Goal: Contribute content: Contribute content

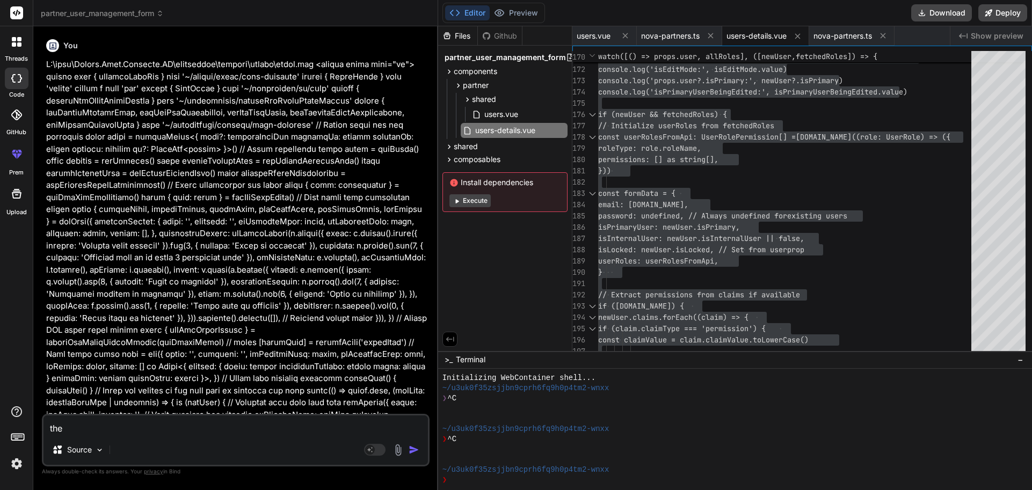
scroll to position [10, 0]
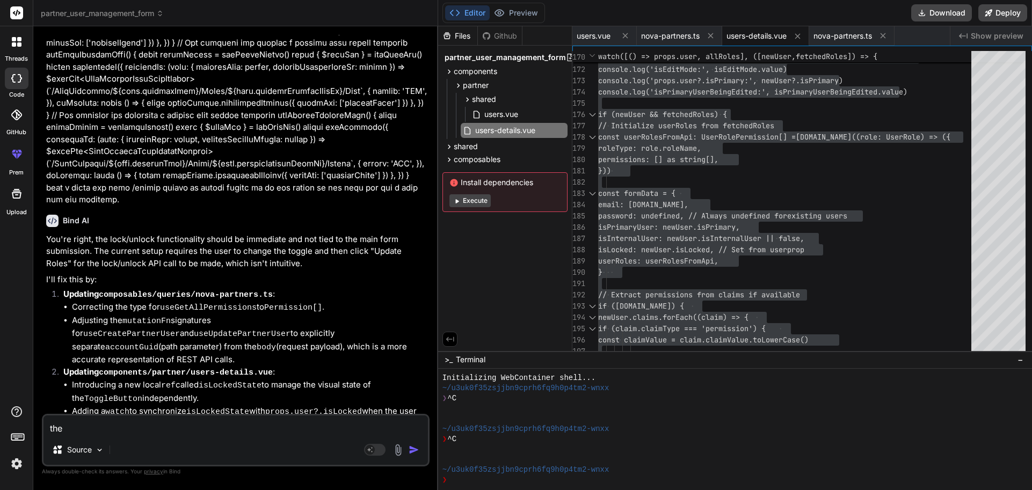
click at [103, 426] on textarea "the" at bounding box center [235, 424] width 384 height 19
drag, startPoint x: 101, startPoint y: 426, endPoint x: 33, endPoint y: 429, distance: 68.3
click at [33, 429] on div "threads code GitHub prem Upload partner_user_management_form Created with Pixso…" at bounding box center [516, 245] width 1032 height 490
type textarea "g"
type textarea "x"
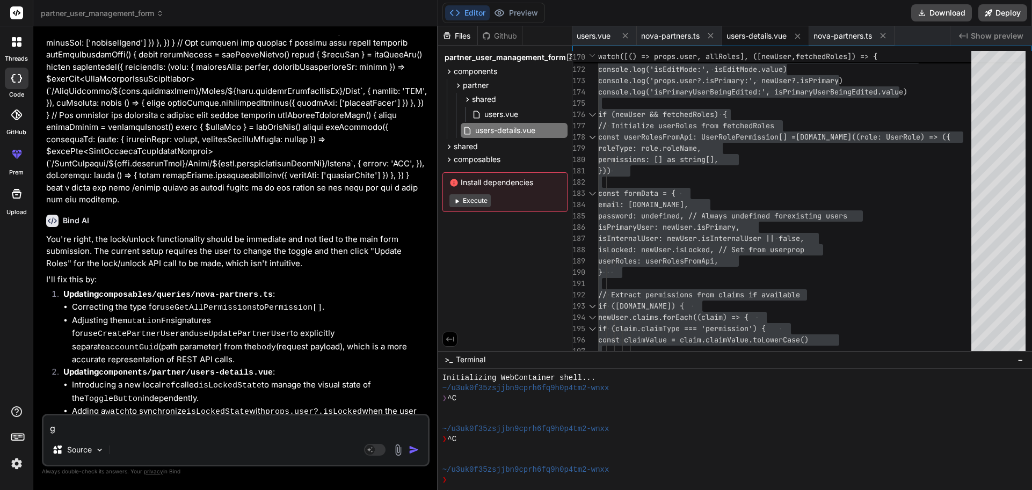
type textarea "gi"
type textarea "x"
type textarea "giv"
type textarea "x"
type textarea "give"
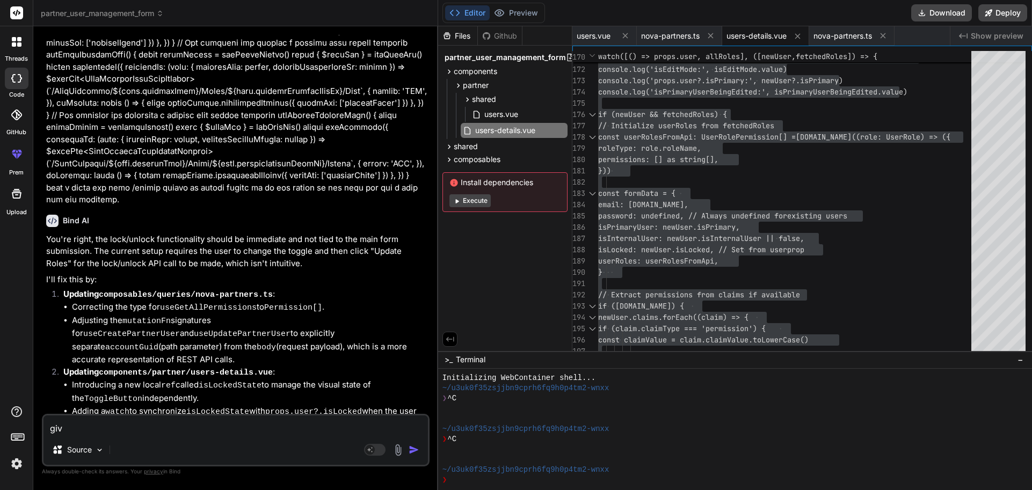
type textarea "x"
type textarea "given"
type textarea "x"
type textarea "given"
type textarea "x"
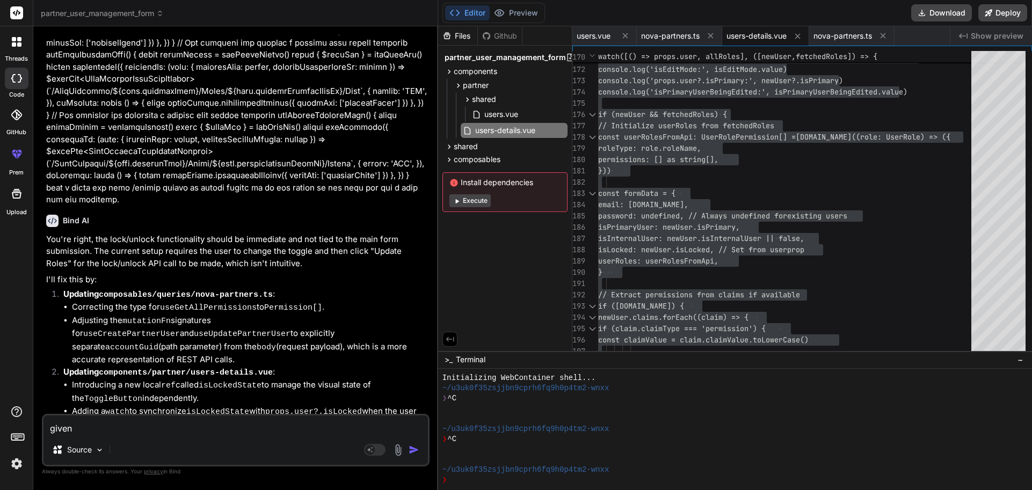
type textarea "given t"
type textarea "x"
type textarea "given th"
type textarea "x"
type textarea "given thi"
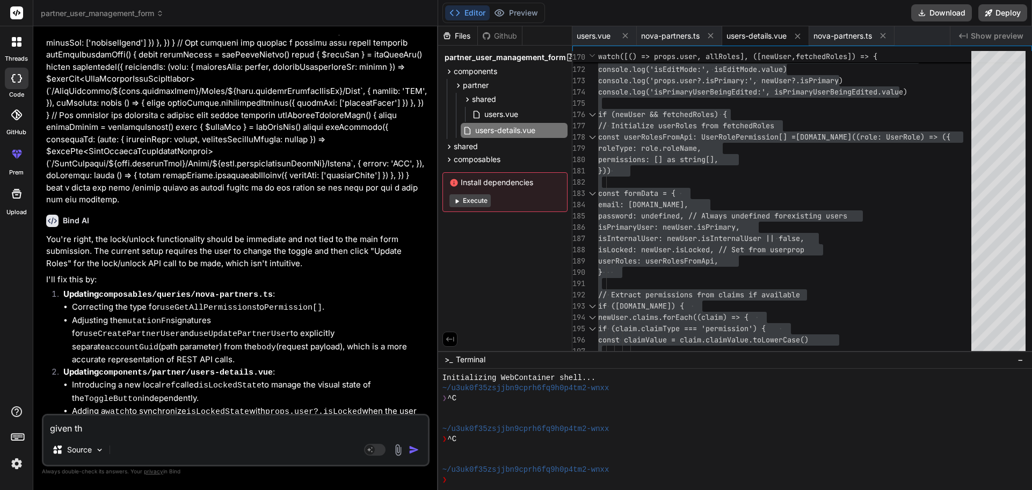
type textarea "x"
type textarea "given this"
type textarea "x"
type textarea "given this"
type textarea "x"
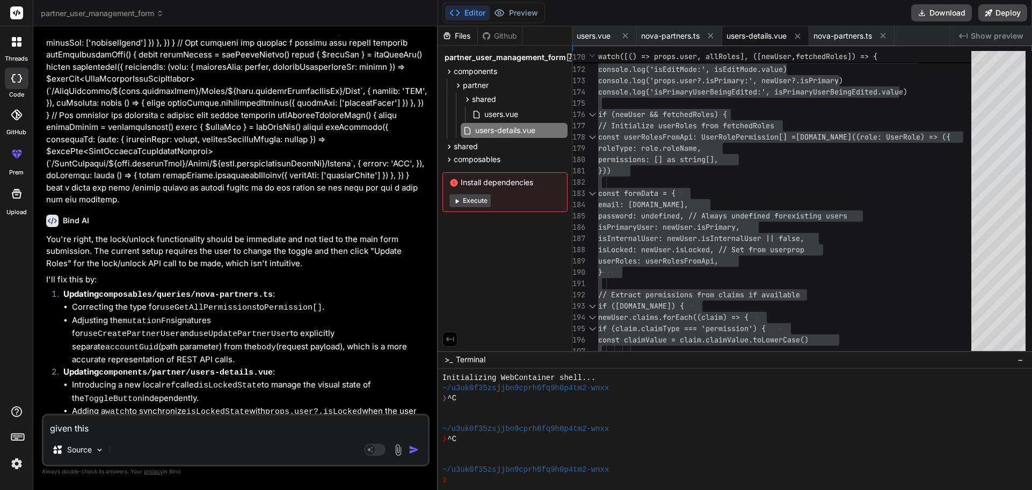
click at [97, 428] on textarea "given this" at bounding box center [235, 424] width 384 height 19
type textarea "given this"
type textarea "x"
paste textarea "C:\nova\Osiris.Nova.Internal.UI\composables\queries\nova-partners.ts"
type textarea "given this C:\nova\Osiris.Nova.Internal.UI\composables\queries\nova-partners.ts"
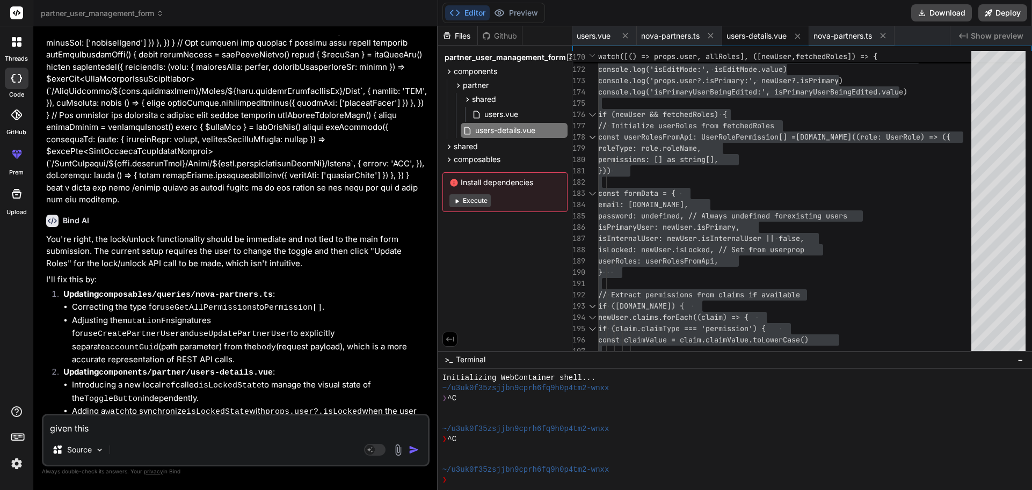
type textarea "x"
click at [392, 431] on textarea "given this C:\nova\Osiris.Nova.Internal.UI\composables\queries\nova-partners.ts" at bounding box center [235, 424] width 384 height 19
type textarea "given this C:\nova\Osiris.Nova.Internal.UI\composables\queries\nova-partners.ts"
type textarea "x"
type textarea "given this C:\nova\Osiris.Nova.Internal.UI\composables\queries\nova-partners.ts…"
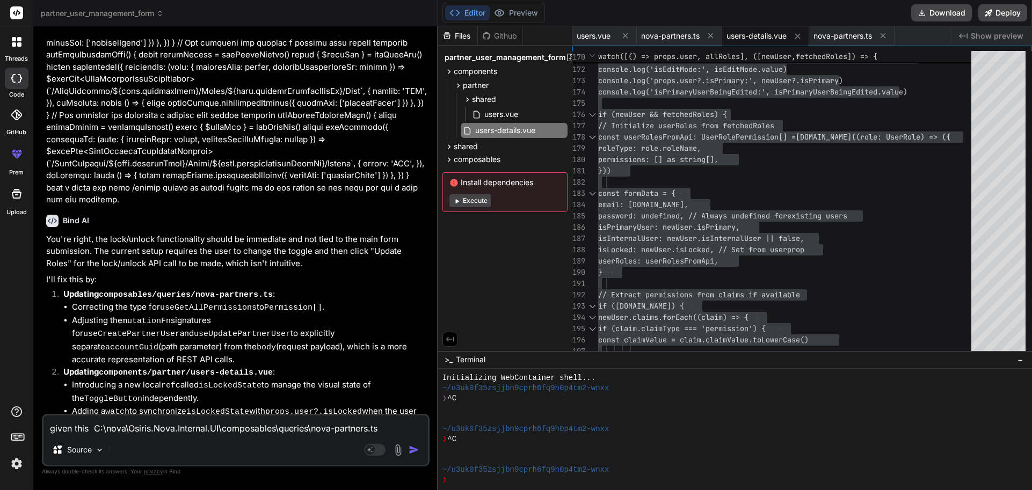
type textarea "x"
type textarea "given this C:\nova\Osiris.Nova.Internal.UI\composables\queries\nova-partners.ts…"
type textarea "x"
type textarea "given this C:\nova\Osiris.Nova.Internal.UI\composables\queries\nova-partners.ts…"
type textarea "x"
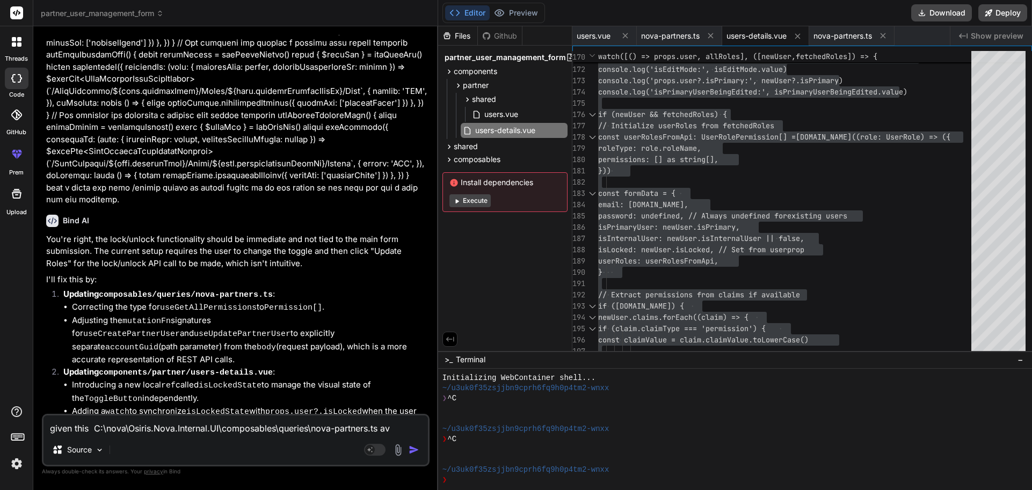
type textarea "given this C:\nova\Osiris.Nova.Internal.UI\composables\queries\nova-partners.ts…"
type textarea "x"
type textarea "given this C:\nova\Osiris.Nova.Internal.UI\composables\queries\nova-partners.ts…"
type textarea "x"
type textarea "given this C:\nova\Osiris.Nova.Internal.UI\composables\queries\nova-partners.ts…"
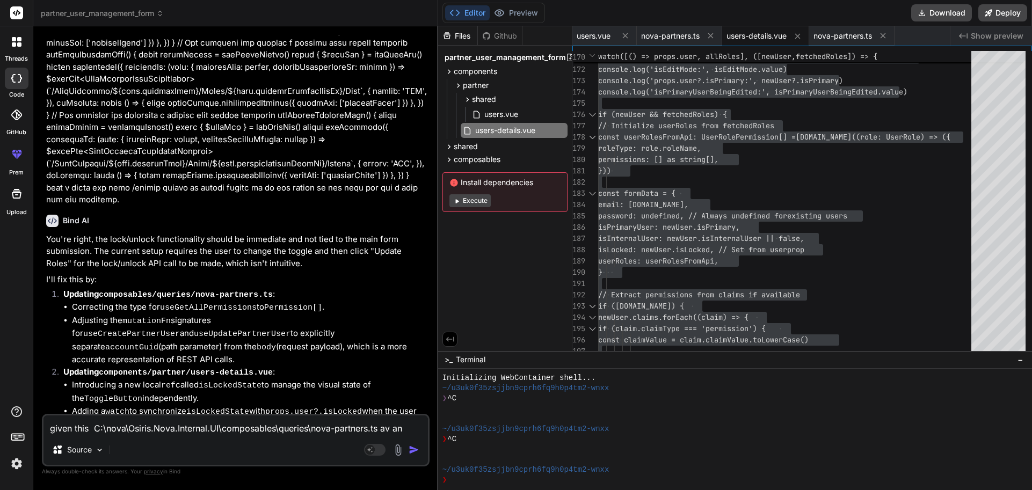
type textarea "x"
type textarea "given this C:\nova\Osiris.Nova.Internal.UI\composables\queries\nova-partners.ts…"
type textarea "x"
type textarea "given this C:\nova\Osiris.Nova.Internal.UI\composables\queries\nova-partners.ts…"
type textarea "x"
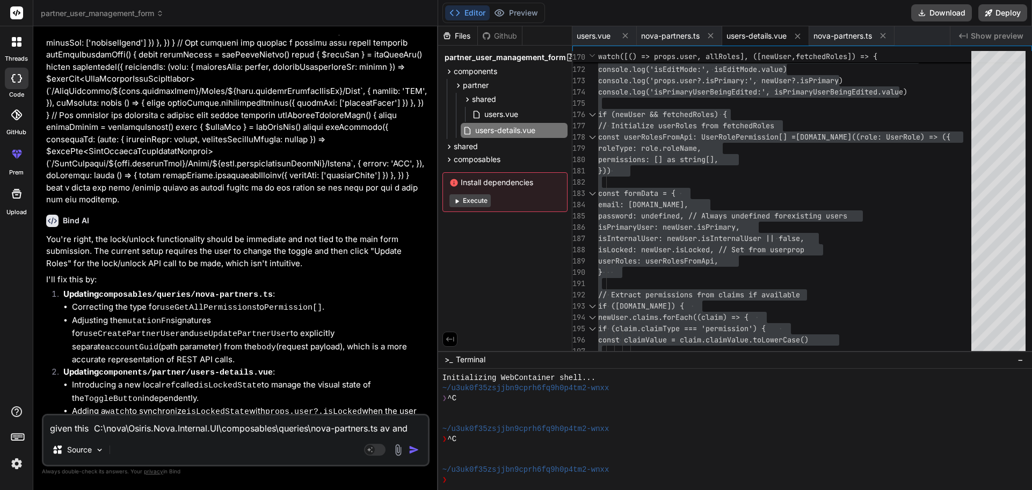
type textarea "given this C:\nova\Osiris.Nova.Internal.UI\composables\queries\nova-partners.ts…"
type textarea "x"
type textarea "given this C:\nova\Osiris.Nova.Internal.UI\composables\queries\nova-partners.ts…"
type textarea "x"
type textarea "given this C:\nova\Osiris.Nova.Internal.UI\composables\queries\nova-partners.ts…"
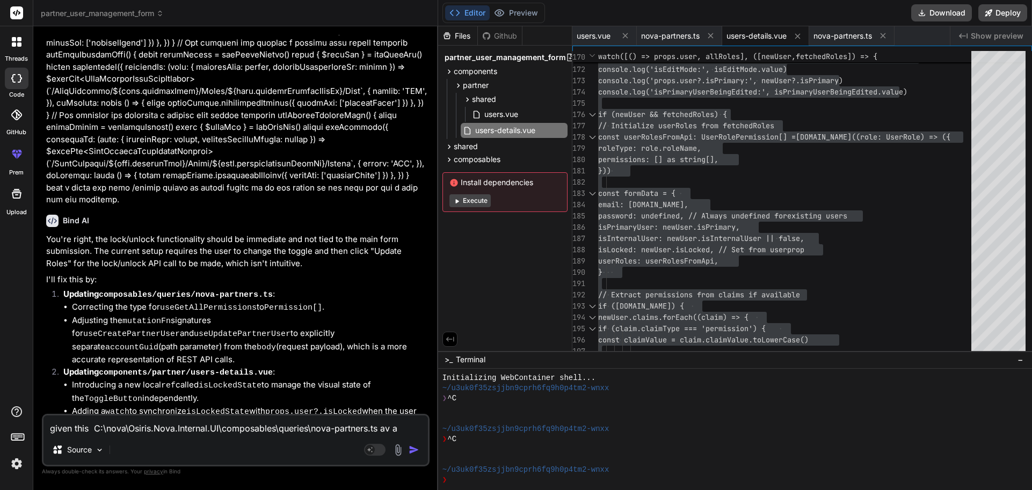
type textarea "x"
type textarea "given this C:\nova\Osiris.Nova.Internal.UI\composables\queries\nova-partners.ts…"
type textarea "x"
type textarea "given this C:\nova\Osiris.Nova.Internal.UI\composables\queries\nova-partners.ts…"
type textarea "x"
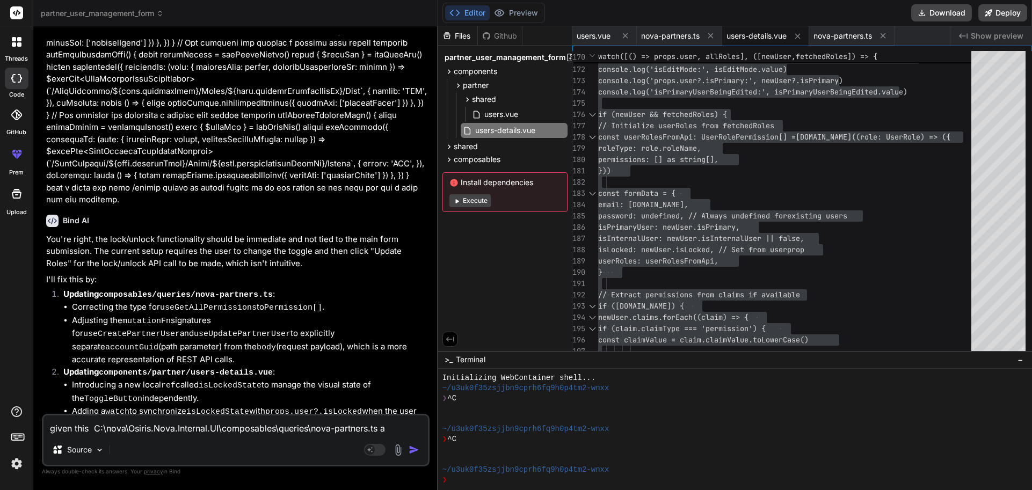
type textarea "given this C:\nova\Osiris.Nova.Internal.UI\composables\queries\nova-partners.ts"
type textarea "x"
paste textarea "import type { NovaPartnerUser, NovaPartnerUserCreate, NovaPartnerUserEmailConfi…"
type textarea "given this C:\nova\Osiris.Nova.Internal.UI\composables\queries\nova-partners.ts…"
type textarea "x"
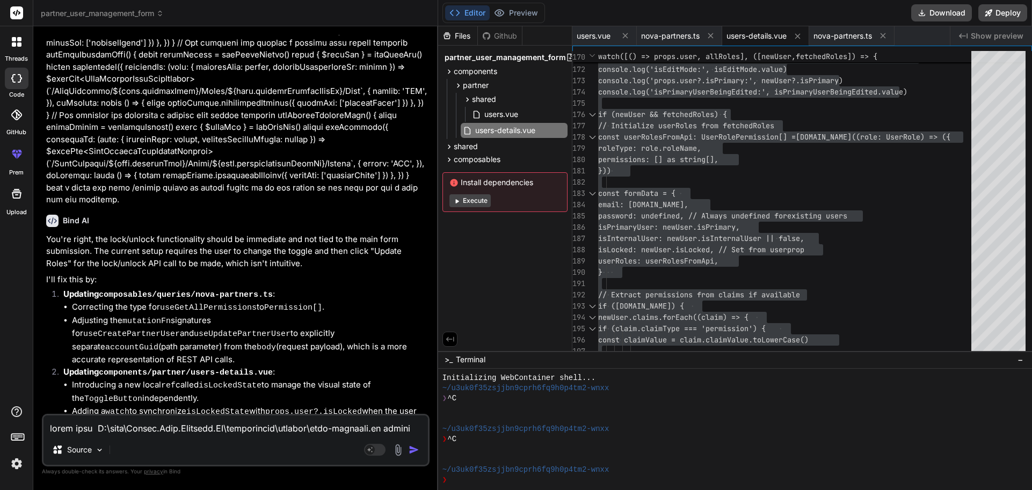
scroll to position [2565, 0]
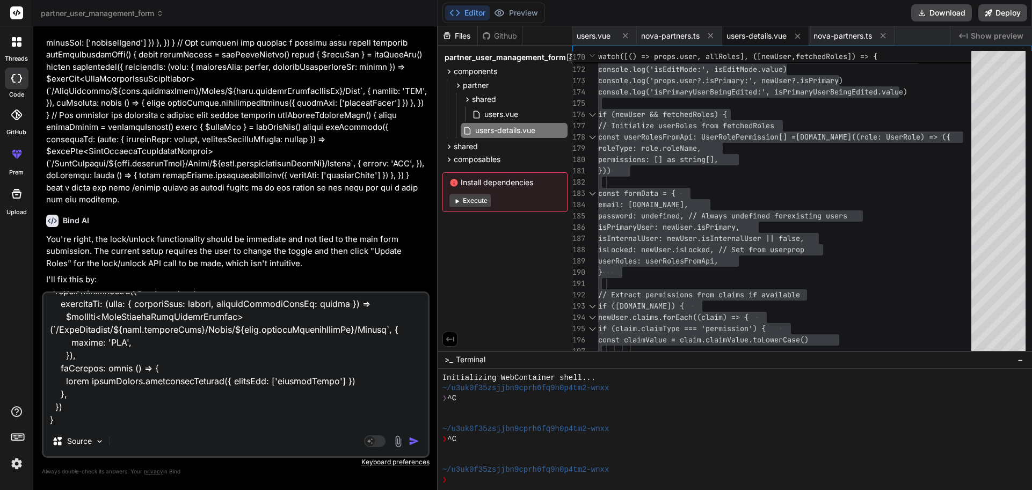
click at [77, 413] on textarea at bounding box center [235, 359] width 384 height 133
type textarea "given this C:\nova\Osiris.Nova.Internal.UI\composables\queries\nova-partners.ts…"
type textarea "x"
type textarea "given this C:\nova\Osiris.Nova.Internal.UI\composables\queries\nova-partners.ts…"
type textarea "x"
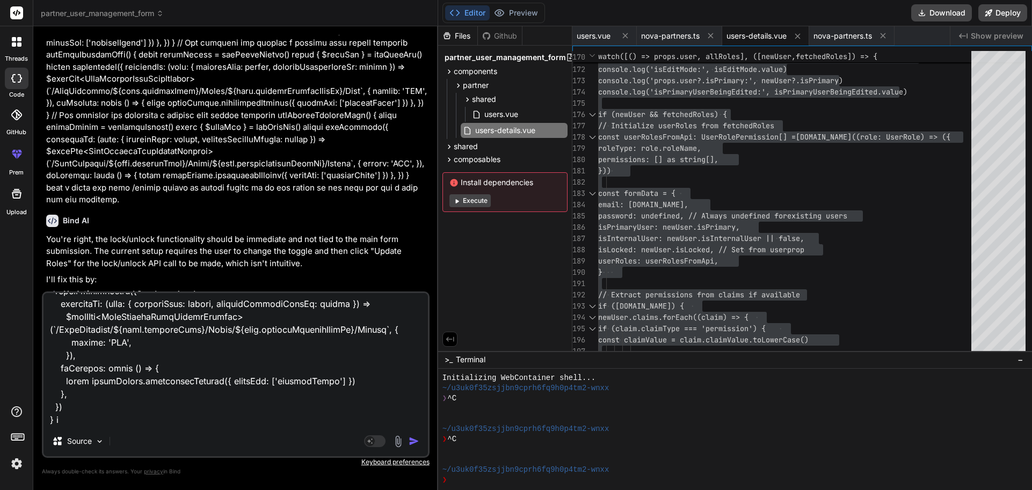
type textarea "given this C:\nova\Osiris.Nova.Internal.UI\composables\queries\nova-partners.ts…"
type textarea "x"
type textarea "given this C:\nova\Osiris.Nova.Internal.UI\composables\queries\nova-partners.ts…"
type textarea "x"
type textarea "given this C:\nova\Osiris.Nova.Internal.UI\composables\queries\nova-partners.ts…"
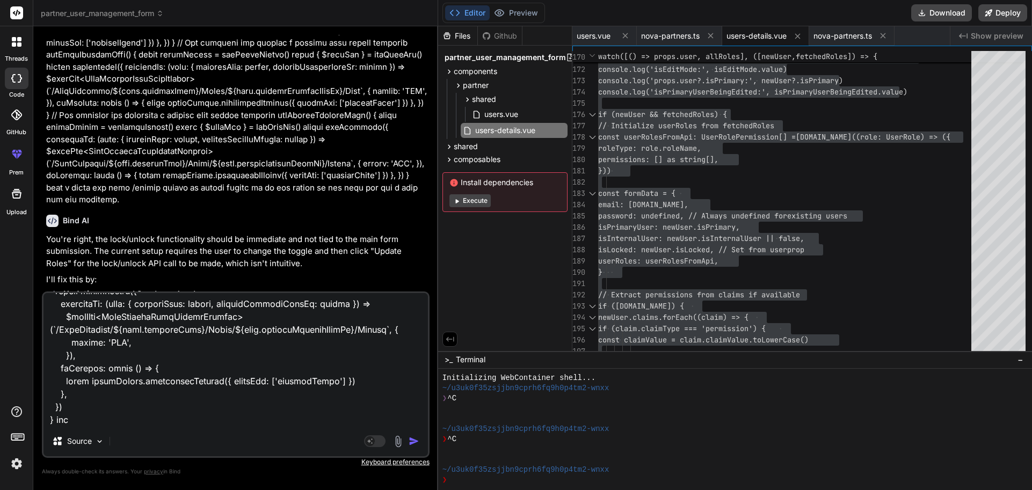
type textarea "x"
click at [112, 414] on textarea at bounding box center [235, 359] width 384 height 133
paste textarea "C:\nova\Osiris.Nova.Internal.UI\components\partner\users-details.vue"
type textarea "given this C:\nova\Osiris.Nova.Internal.UI\composables\queries\nova-partners.ts…"
type textarea "x"
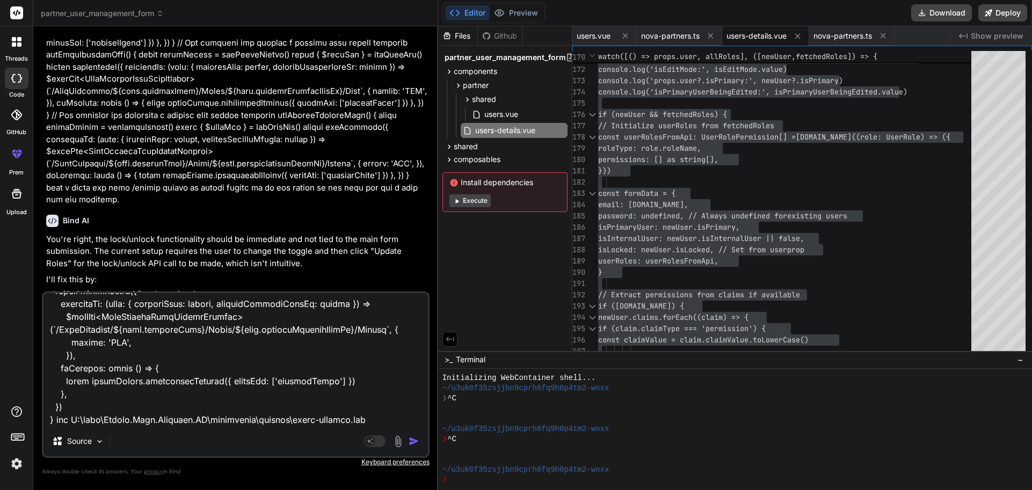
click at [365, 407] on textarea at bounding box center [235, 359] width 384 height 133
type textarea "given this C:\nova\Osiris.Nova.Internal.UI\composables\queries\nova-partners.ts…"
type textarea "x"
paste textarea "<script setup lang="ts"> import type { NovaPartnerUserCreate, NovaPartnerUserUp…"
type textarea "given this C:\nova\Osiris.Nova.Internal.UI\composables\queries\nova-partners.ts…"
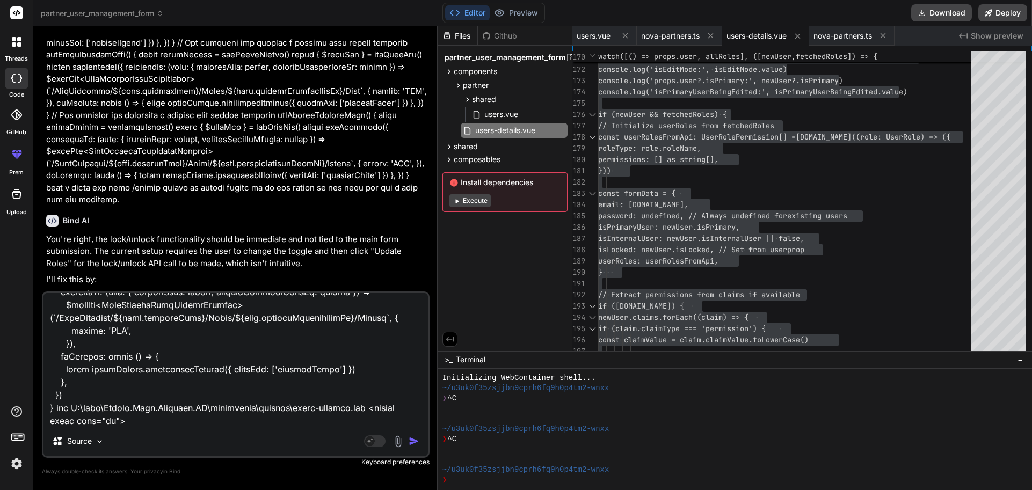
type textarea "x"
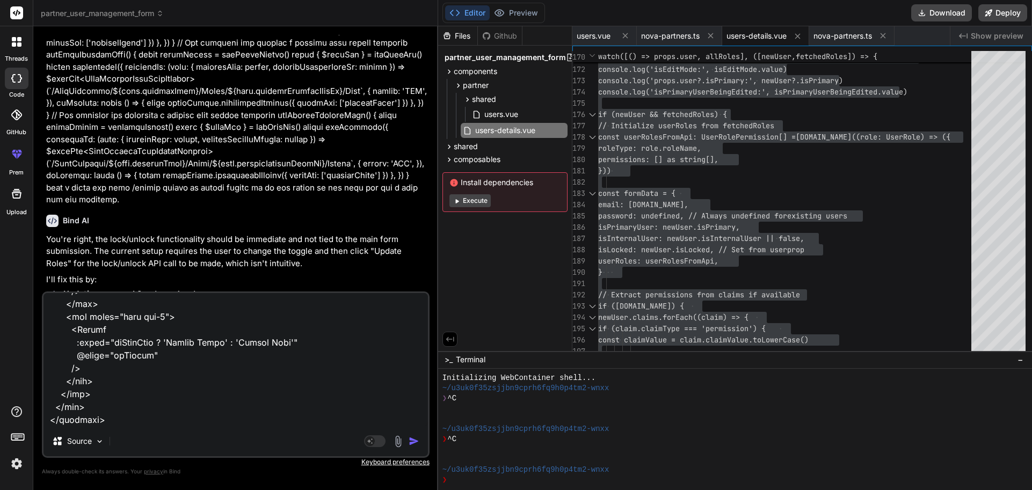
click at [123, 408] on textarea at bounding box center [235, 359] width 384 height 133
type textarea "given this C:\nova\Osiris.Nova.Internal.UI\composables\queries\nova-partners.ts…"
type textarea "x"
type textarea "given this C:\nova\Osiris.Nova.Internal.UI\composables\queries\nova-partners.ts…"
type textarea "x"
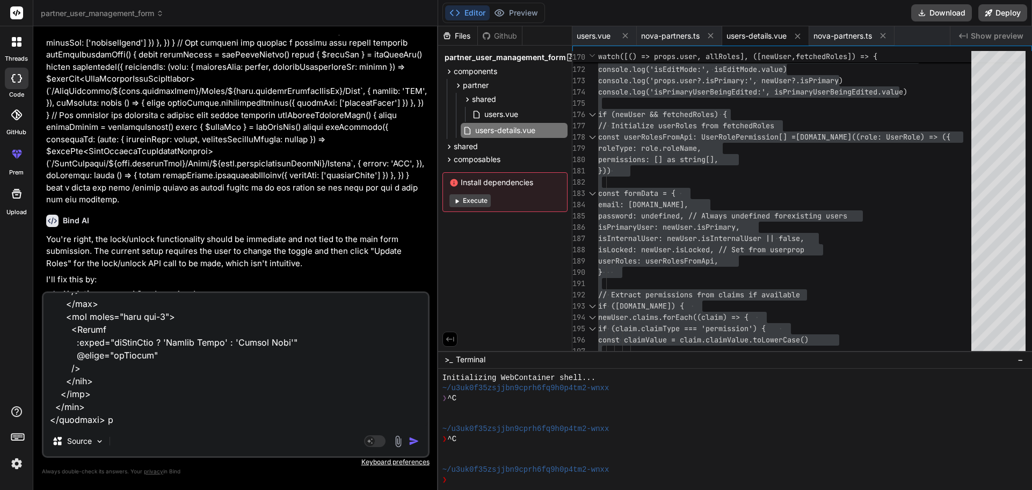
type textarea "given this C:\nova\Osiris.Nova.Internal.UI\composables\queries\nova-partners.ts…"
type textarea "x"
type textarea "given this C:\nova\Osiris.Nova.Internal.UI\composables\queries\nova-partners.ts…"
type textarea "x"
type textarea "given this C:\nova\Osiris.Nova.Internal.UI\composables\queries\nova-partners.ts…"
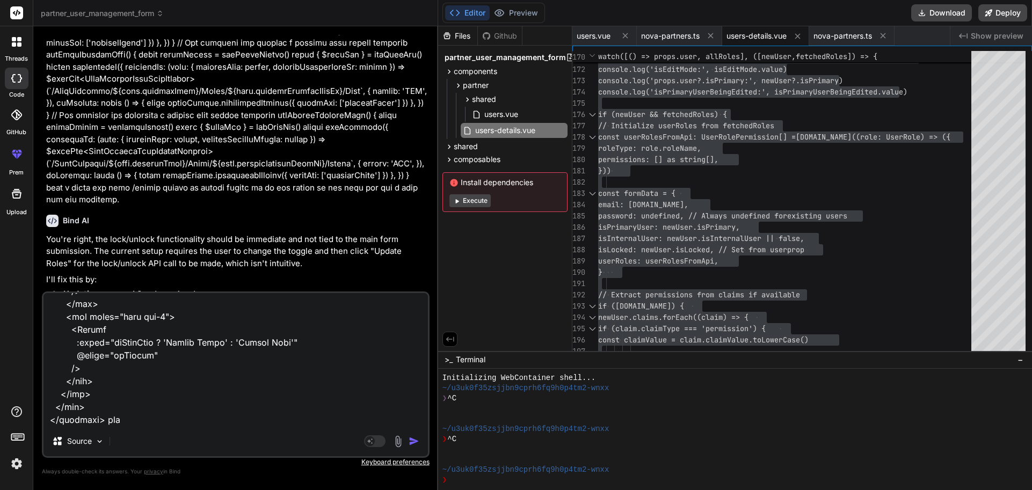
type textarea "x"
click at [143, 405] on textarea at bounding box center [235, 359] width 384 height 133
type textarea "given this C:\nova\Osiris.Nova.Internal.UI\composables\queries\nova-partners.ts…"
type textarea "x"
paste textarea "C:\nova\Osiris.Nova.Internal.UI\components\partner\shared\users.vue"
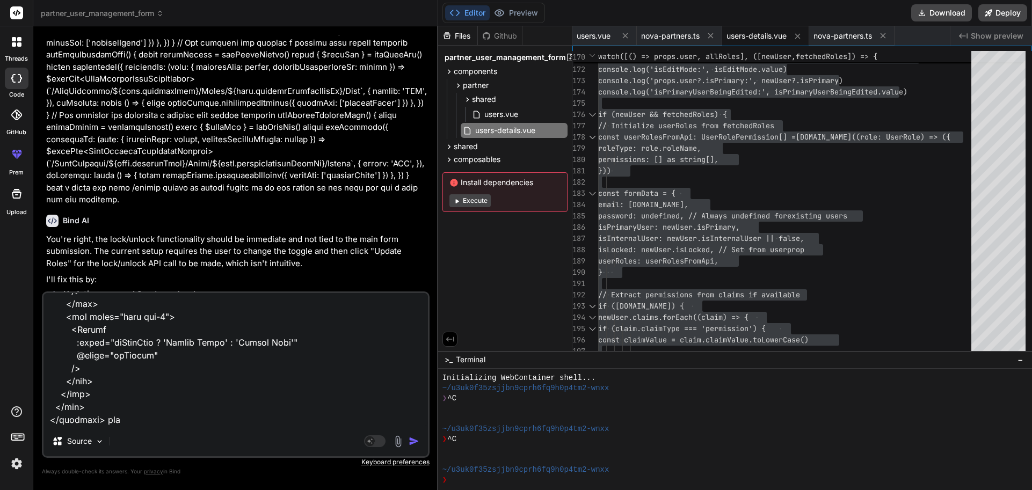
type textarea "given this C:\nova\Osiris.Nova.Internal.UI\composables\queries\nova-partners.ts…"
type textarea "x"
click at [415, 405] on textarea at bounding box center [235, 359] width 384 height 133
type textarea "given this C:\nova\Osiris.Nova.Internal.UI\composables\queries\nova-partners.ts…"
type textarea "x"
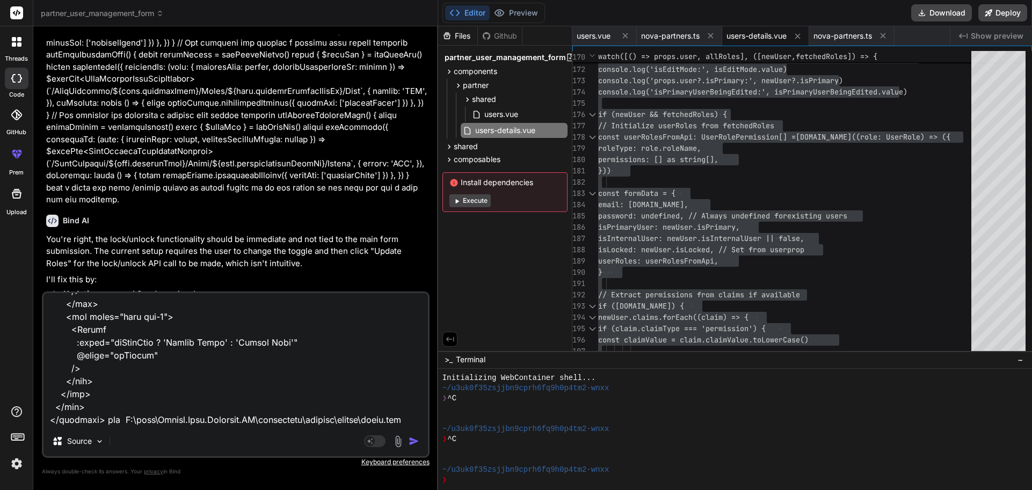
type textarea "given this C:\nova\Osiris.Nova.Internal.UI\composables\queries\nova-partners.ts…"
type textarea "x"
type textarea "given this C:\nova\Osiris.Nova.Internal.UI\composables\queries\nova-partners.ts…"
type textarea "x"
paste textarea "<script setup lang="ts"> import type { ColumnProps } from '#shared/types/base' …"
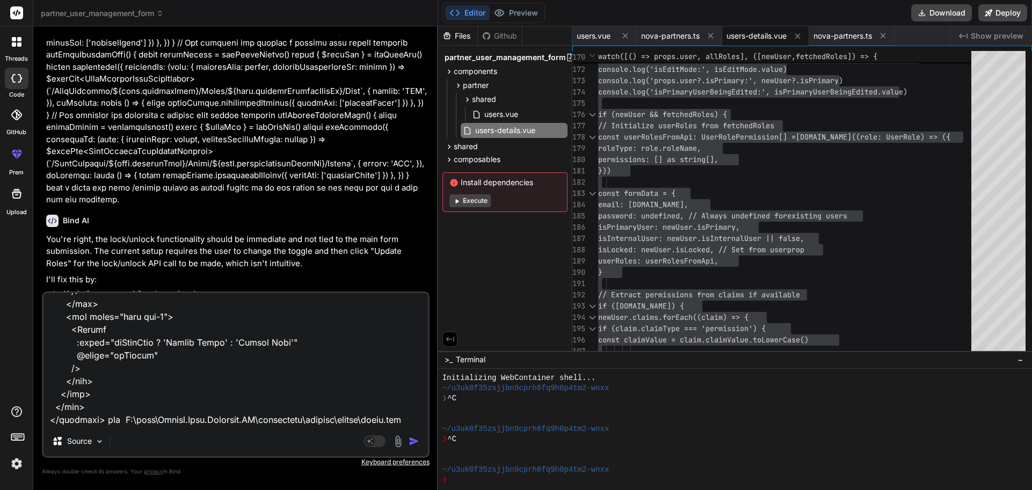
type textarea "given this C:\nova\Osiris.Nova.Internal.UI\composables\queries\nova-partners.ts…"
type textarea "x"
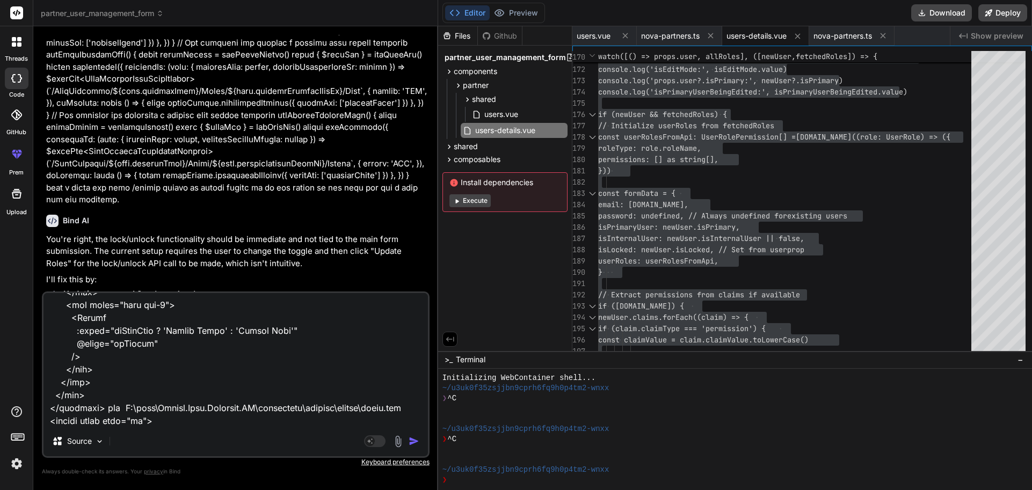
scroll to position [13103, 0]
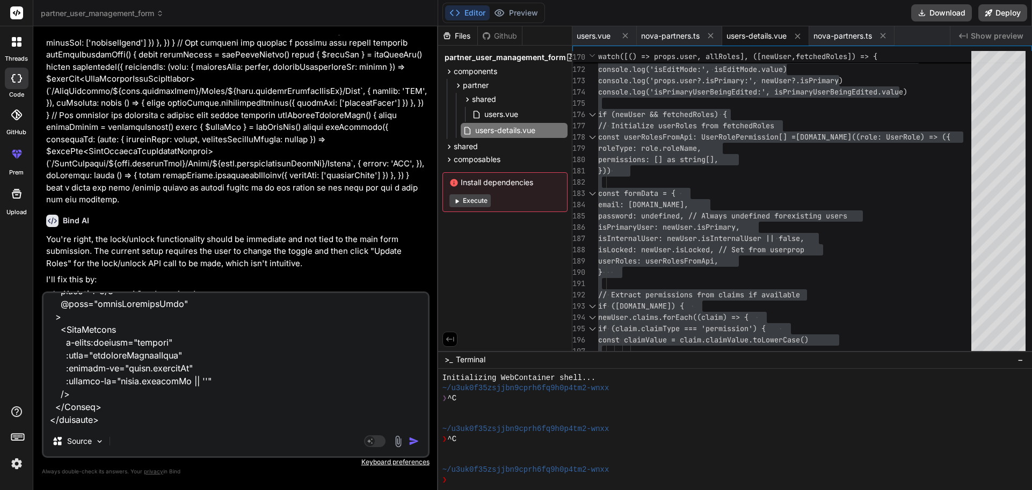
type textarea "given this C:\nova\Osiris.Nova.Internal.UI\composables\queries\nova-partners.ts…"
type textarea "x"
type textarea "given this C:\nova\Osiris.Nova.Internal.UI\composables\queries\nova-partners.ts…"
type textarea "x"
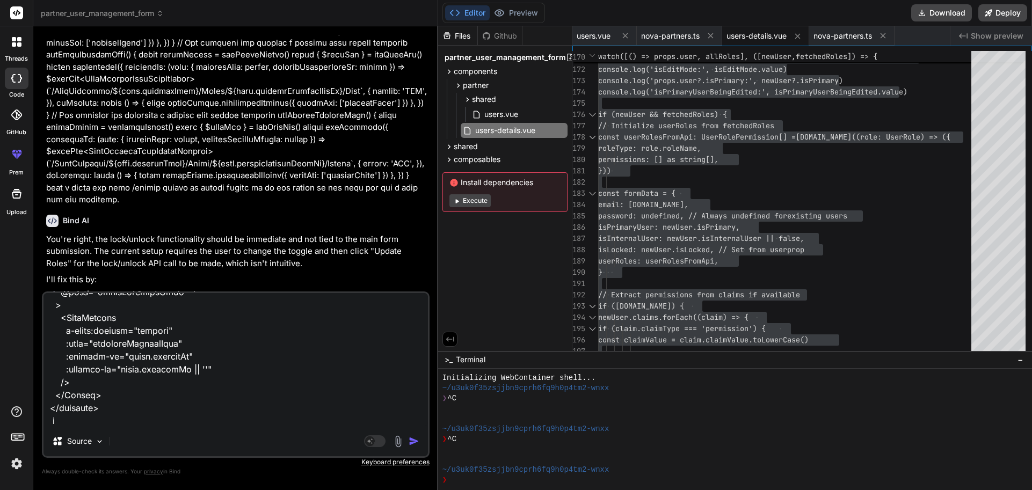
type textarea "given this C:\nova\Osiris.Nova.Internal.UI\composables\queries\nova-partners.ts…"
type textarea "x"
type textarea "given this C:\nova\Osiris.Nova.Internal.UI\composables\queries\nova-partners.ts…"
type textarea "x"
type textarea "given this C:\nova\Osiris.Nova.Internal.UI\composables\queries\nova-partners.ts…"
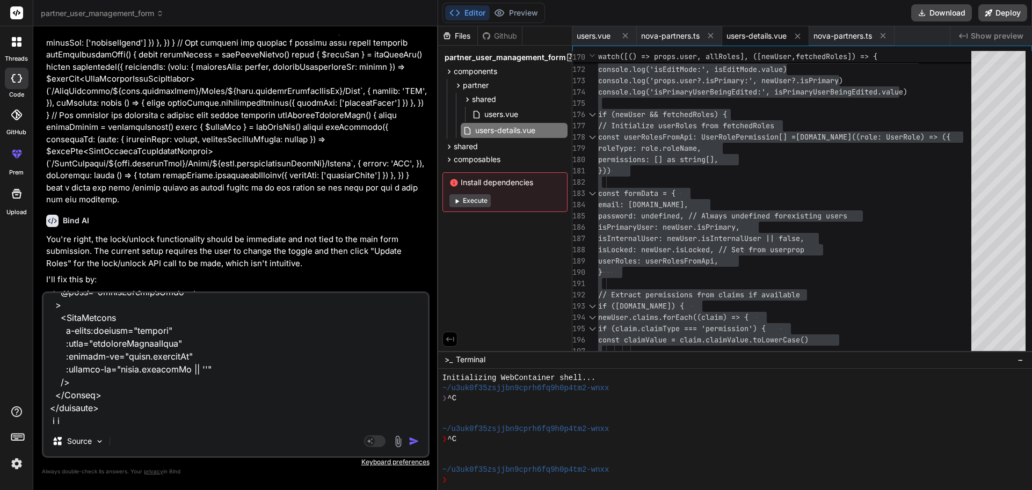
type textarea "x"
type textarea "given this C:\nova\Osiris.Nova.Internal.UI\composables\queries\nova-partners.ts…"
type textarea "x"
type textarea "given this C:\nova\Osiris.Nova.Internal.UI\composables\queries\nova-partners.ts…"
type textarea "x"
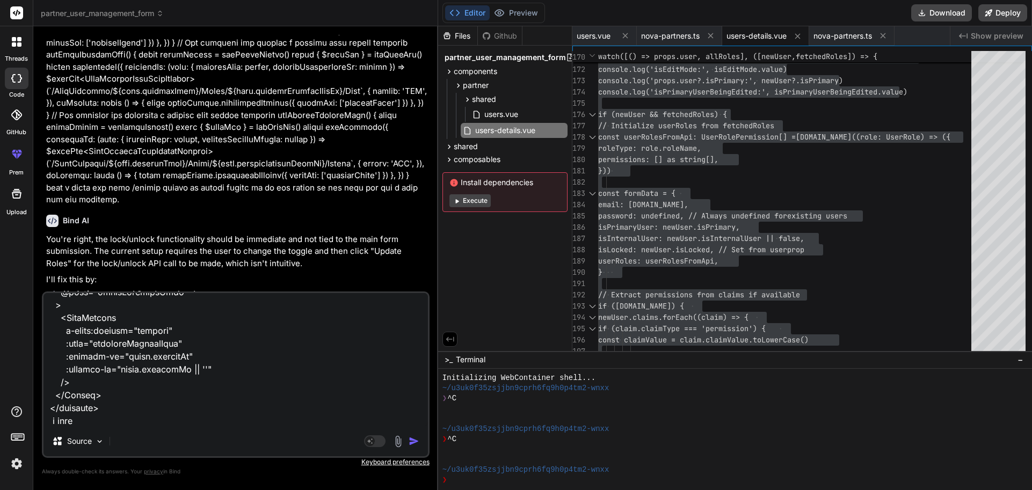
type textarea "given this C:\nova\Osiris.Nova.Internal.UI\composables\queries\nova-partners.ts…"
type textarea "x"
type textarea "given this C:\nova\Osiris.Nova.Internal.UI\composables\queries\nova-partners.ts…"
type textarea "x"
type textarea "given this C:\nova\Osiris.Nova.Internal.UI\composables\queries\nova-partners.ts…"
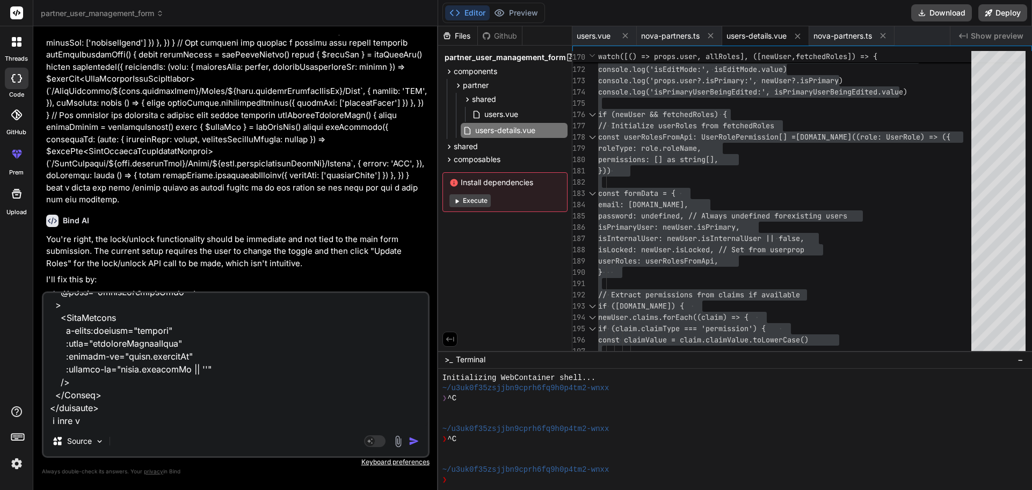
type textarea "x"
type textarea "given this C:\nova\Osiris.Nova.Internal.UI\composables\queries\nova-partners.ts…"
type textarea "x"
type textarea "given this C:\nova\Osiris.Nova.Internal.UI\composables\queries\nova-partners.ts…"
type textarea "x"
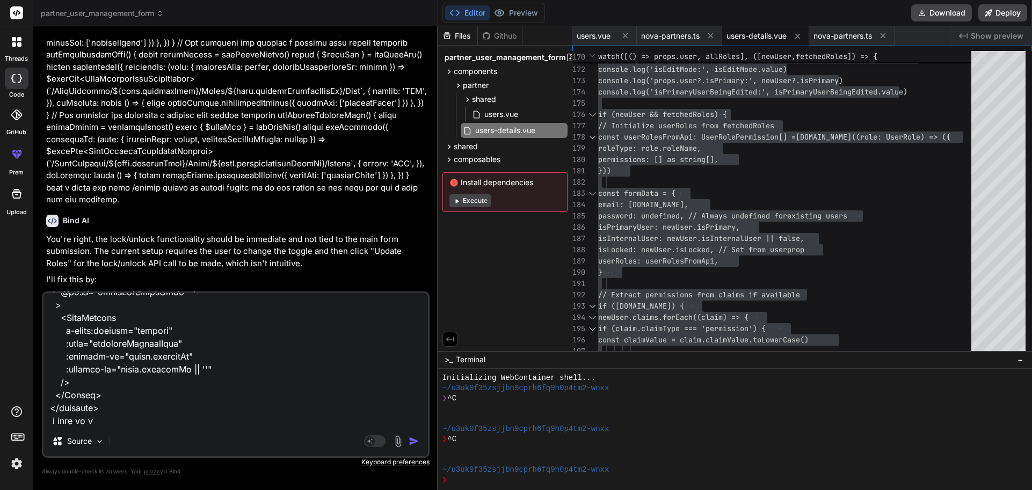
type textarea "given this C:\nova\Osiris.Nova.Internal.UI\composables\queries\nova-partners.ts…"
type textarea "x"
type textarea "given this C:\nova\Osiris.Nova.Internal.UI\composables\queries\nova-partners.ts…"
type textarea "x"
type textarea "given this C:\nova\Osiris.Nova.Internal.UI\composables\queries\nova-partners.ts…"
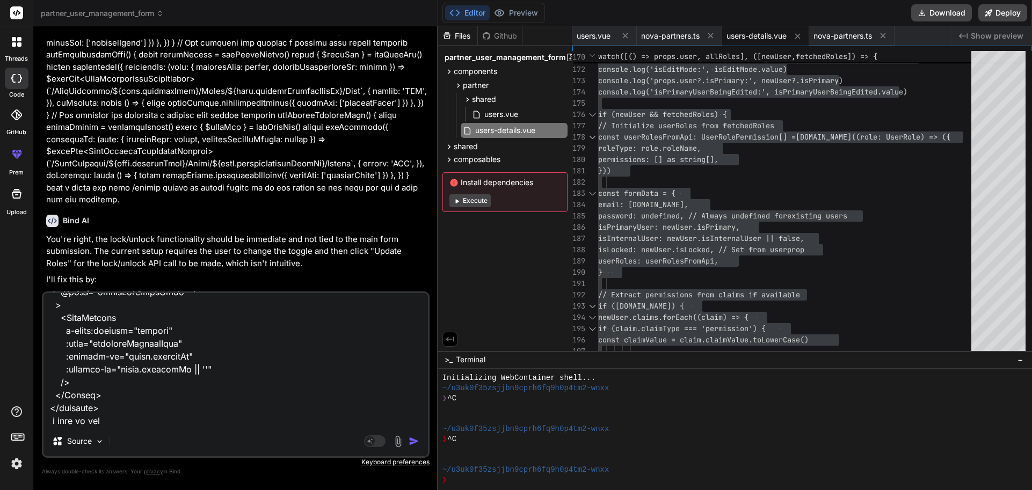
type textarea "x"
type textarea "given this C:\nova\Osiris.Nova.Internal.UI\composables\queries\nova-partners.ts…"
type textarea "x"
type textarea "given this C:\nova\Osiris.Nova.Internal.UI\composables\queries\nova-partners.ts…"
type textarea "x"
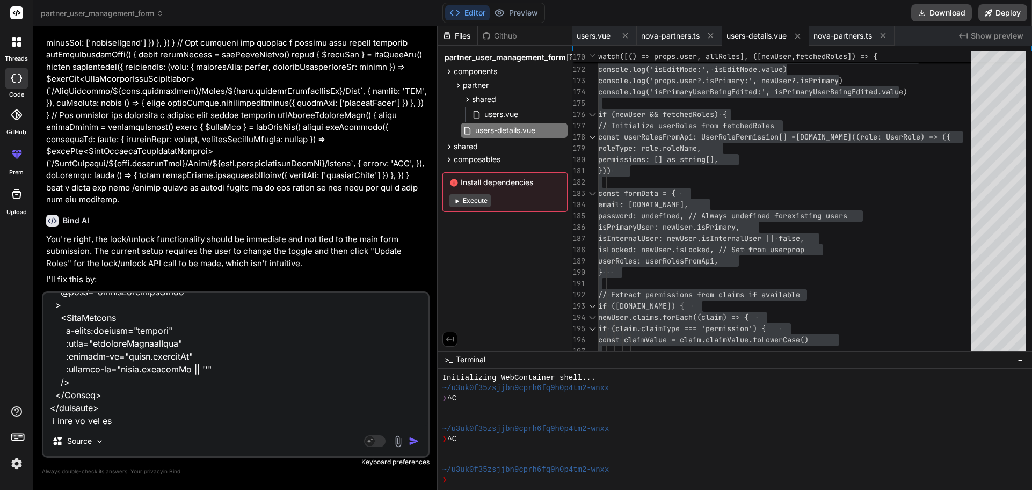
type textarea "given this C:\nova\Osiris.Nova.Internal.UI\composables\queries\nova-partners.ts…"
type textarea "x"
type textarea "given this C:\nova\Osiris.Nova.Internal.UI\composables\queries\nova-partners.ts…"
type textarea "x"
type textarea "given this C:\nova\Osiris.Nova.Internal.UI\composables\queries\nova-partners.ts…"
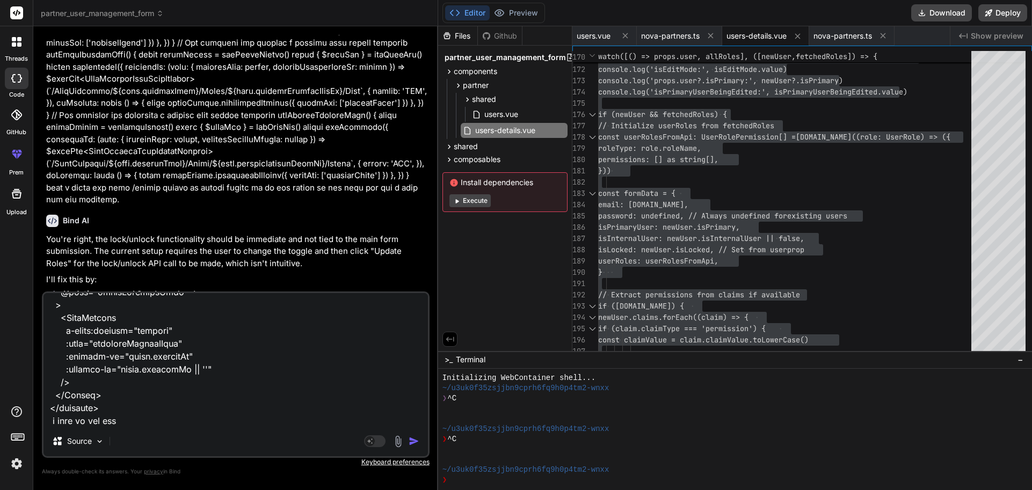
type textarea "x"
type textarea "given this C:\nova\Osiris.Nova.Internal.UI\composables\queries\nova-partners.ts…"
type textarea "x"
type textarea "given this C:\nova\Osiris.Nova.Internal.UI\composables\queries\nova-partners.ts…"
type textarea "x"
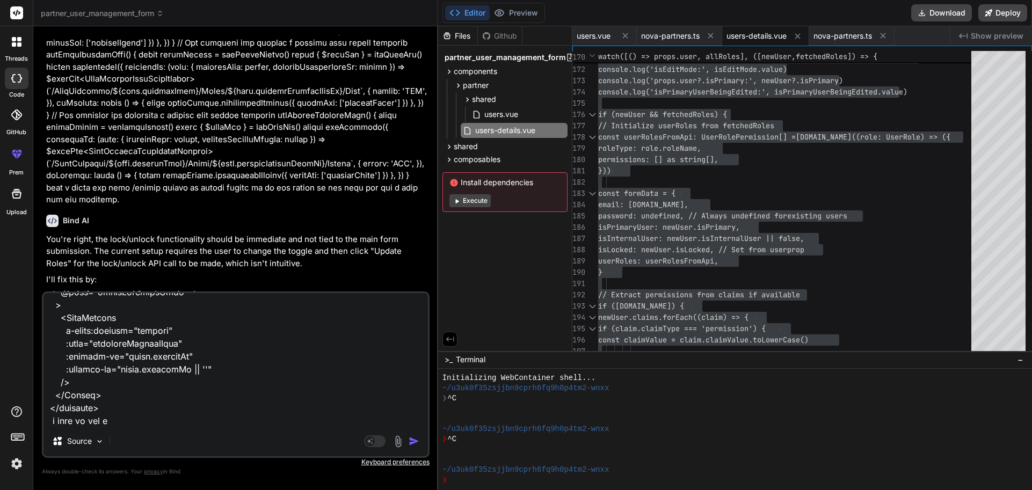
type textarea "given this C:\nova\Osiris.Nova.Internal.UI\composables\queries\nova-partners.ts…"
type textarea "x"
type textarea "given this C:\nova\Osiris.Nova.Internal.UI\composables\queries\nova-partners.ts…"
type textarea "x"
type textarea "given this C:\nova\Osiris.Nova.Internal.UI\composables\queries\nova-partners.ts…"
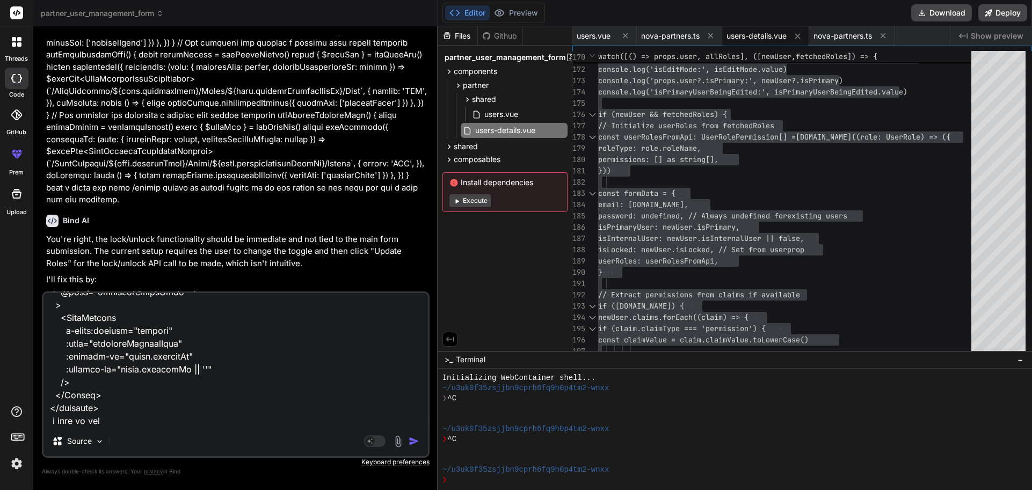
type textarea "x"
type textarea "given this C:\nova\Osiris.Nova.Internal.UI\composables\queries\nova-partners.ts…"
type textarea "x"
type textarea "given this C:\nova\Osiris.Nova.Internal.UI\composables\queries\nova-partners.ts…"
type textarea "x"
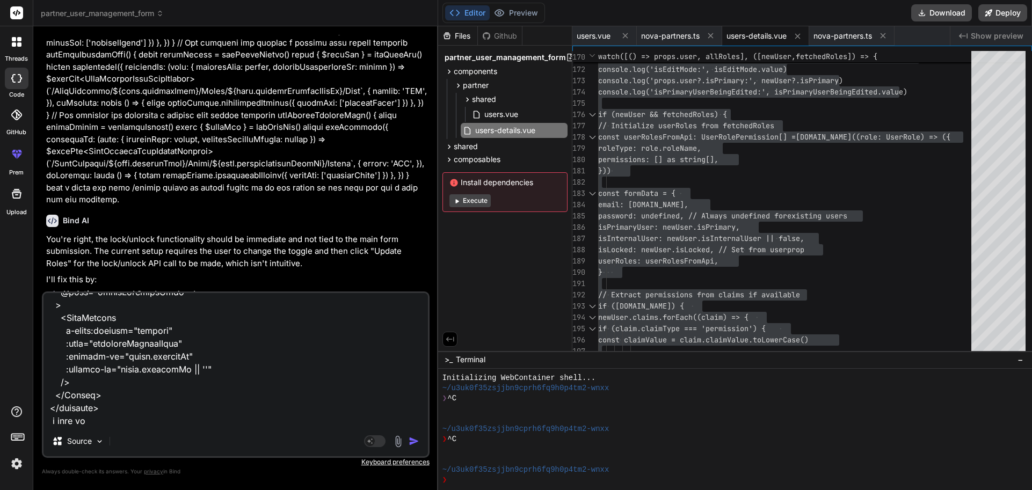
type textarea "given this C:\nova\Osiris.Nova.Internal.UI\composables\queries\nova-partners.ts…"
type textarea "x"
type textarea "given this C:\nova\Osiris.Nova.Internal.UI\composables\queries\nova-partners.ts…"
type textarea "x"
type textarea "given this C:\nova\Osiris.Nova.Internal.UI\composables\queries\nova-partners.ts…"
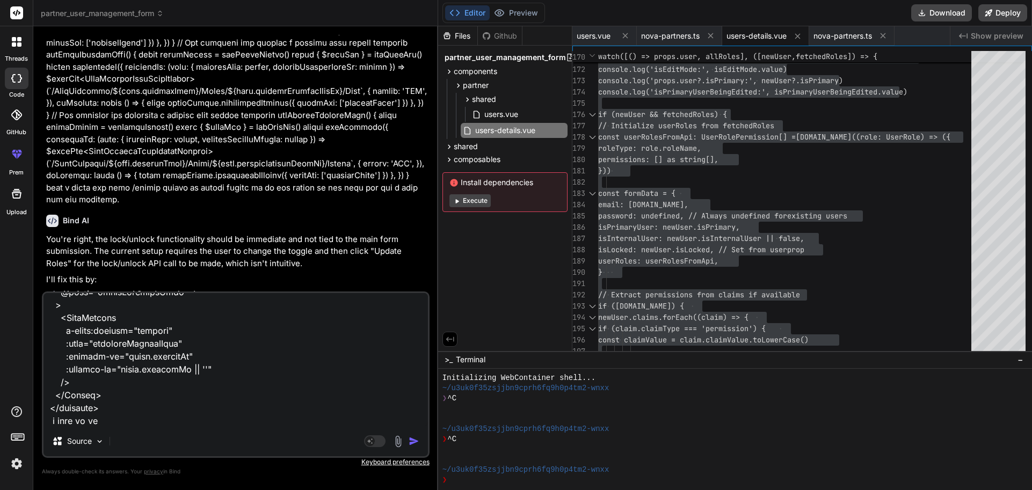
type textarea "x"
type textarea "given this C:\nova\Osiris.Nova.Internal.UI\composables\queries\nova-partners.ts…"
type textarea "x"
type textarea "given this C:\nova\Osiris.Nova.Internal.UI\composables\queries\nova-partners.ts…"
type textarea "x"
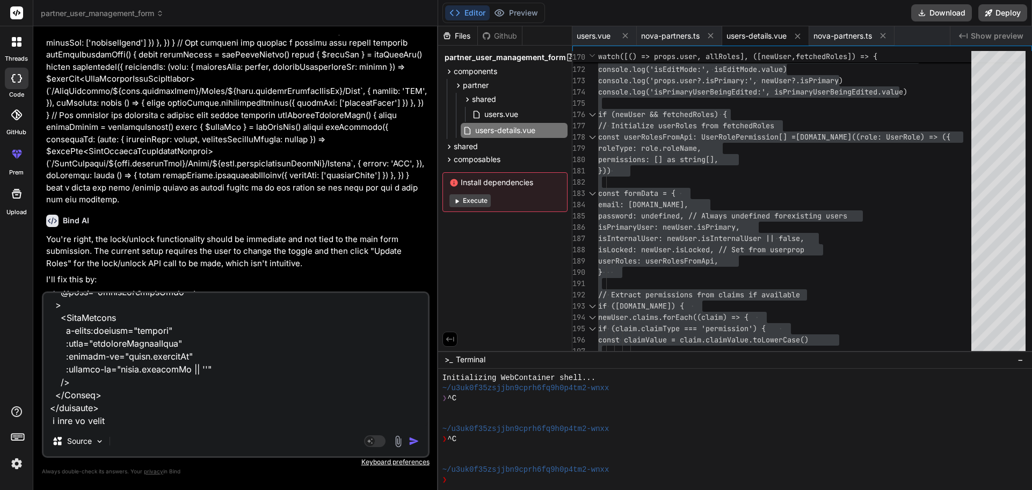
type textarea "given this C:\nova\Osiris.Nova.Internal.UI\composables\queries\nova-partners.ts…"
type textarea "x"
type textarea "given this C:\nova\Osiris.Nova.Internal.UI\composables\queries\nova-partners.ts…"
type textarea "x"
type textarea "given this C:\nova\Osiris.Nova.Internal.UI\composables\queries\nova-partners.ts…"
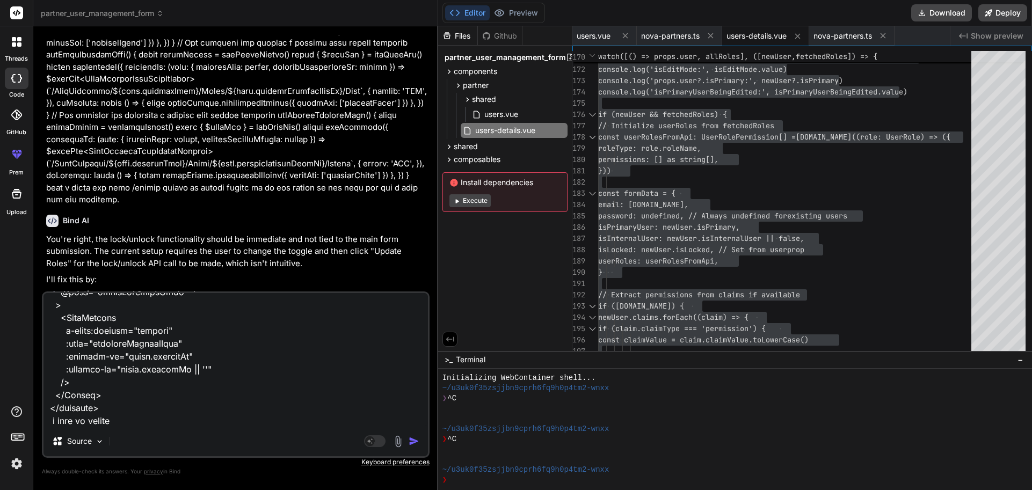
type textarea "x"
type textarea "given this C:\nova\Osiris.Nova.Internal.UI\composables\queries\nova-partners.ts…"
type textarea "x"
type textarea "given this C:\nova\Osiris.Nova.Internal.UI\composables\queries\nova-partners.ts…"
type textarea "x"
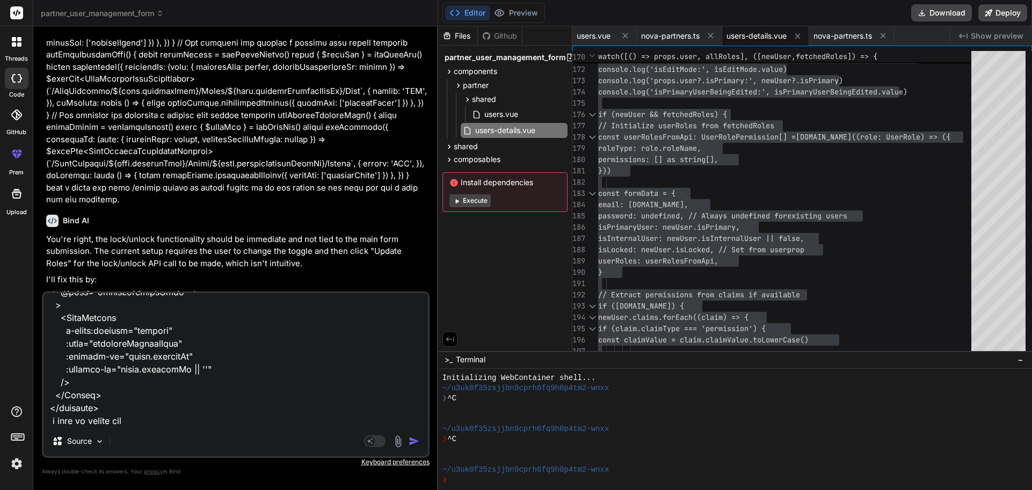
type textarea "given this C:\nova\Osiris.Nova.Internal.UI\composables\queries\nova-partners.ts…"
type textarea "x"
type textarea "given this C:\nova\Osiris.Nova.Internal.UI\composables\queries\nova-partners.ts…"
type textarea "x"
type textarea "given this C:\nova\Osiris.Nova.Internal.UI\composables\queries\nova-partners.ts…"
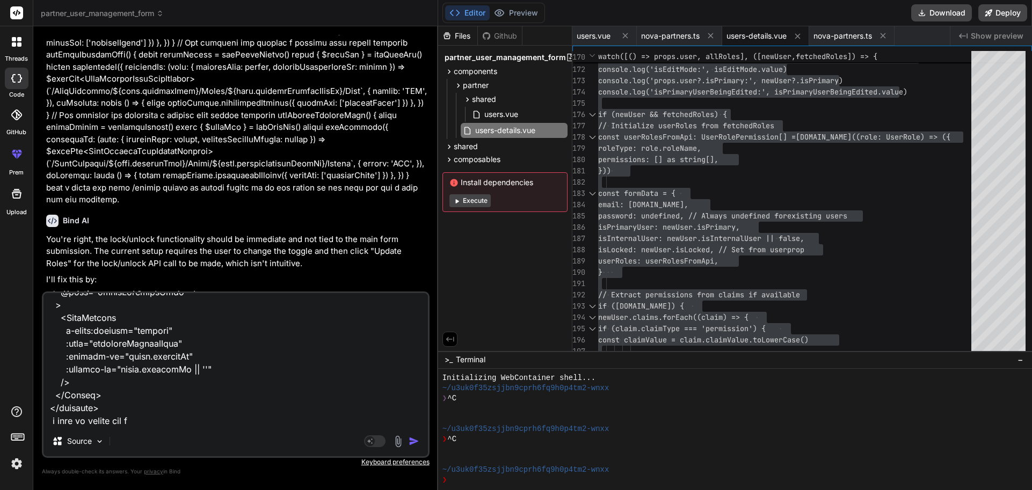
type textarea "x"
type textarea "given this C:\nova\Osiris.Nova.Internal.UI\composables\queries\nova-partners.ts…"
type textarea "x"
type textarea "given this C:\nova\Osiris.Nova.Internal.UI\composables\queries\nova-partners.ts…"
type textarea "x"
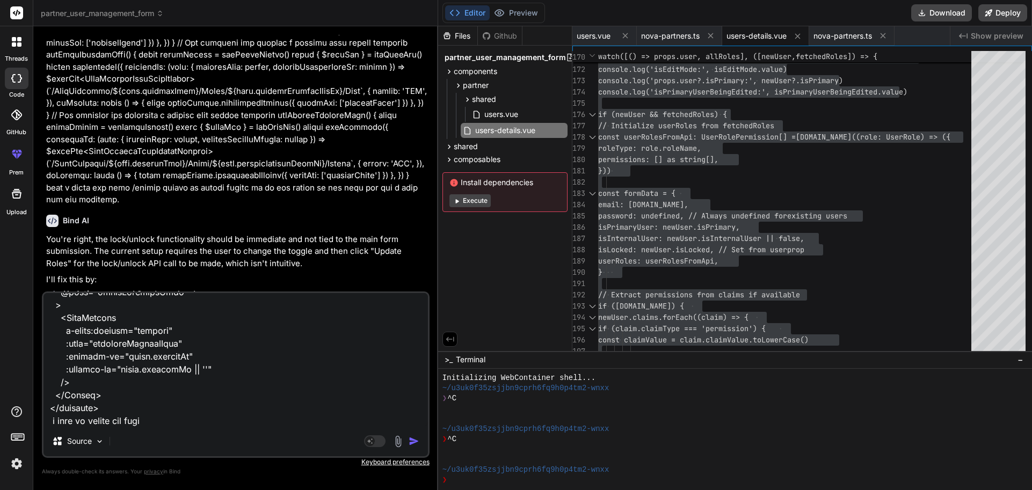
type textarea "given this C:\nova\Osiris.Nova.Internal.UI\composables\queries\nova-partners.ts…"
type textarea "x"
type textarea "given this C:\nova\Osiris.Nova.Internal.UI\composables\queries\nova-partners.ts…"
type textarea "x"
type textarea "given this C:\nova\Osiris.Nova.Internal.UI\composables\queries\nova-partners.ts…"
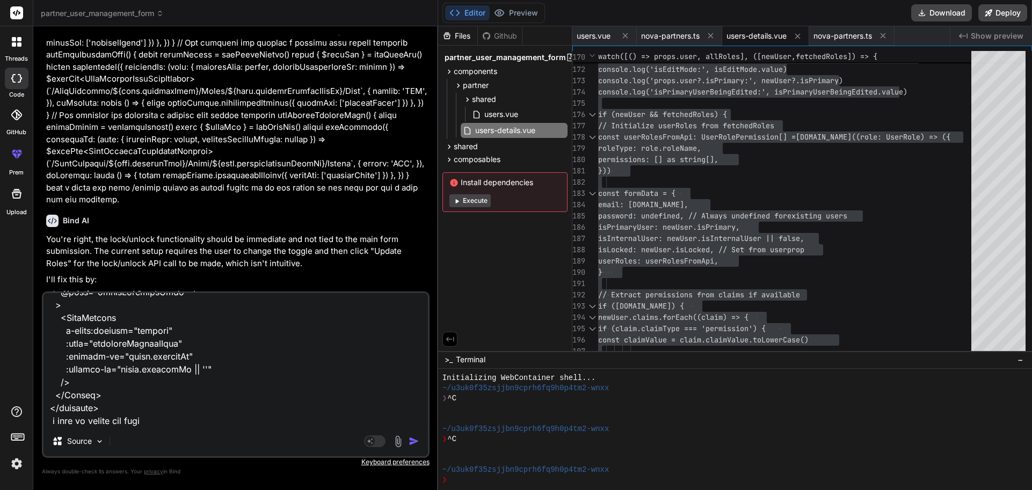
type textarea "x"
type textarea "given this C:\nova\Osiris.Nova.Internal.UI\composables\queries\nova-partners.ts…"
type textarea "x"
type textarea "given this C:\nova\Osiris.Nova.Internal.UI\composables\queries\nova-partners.ts…"
type textarea "x"
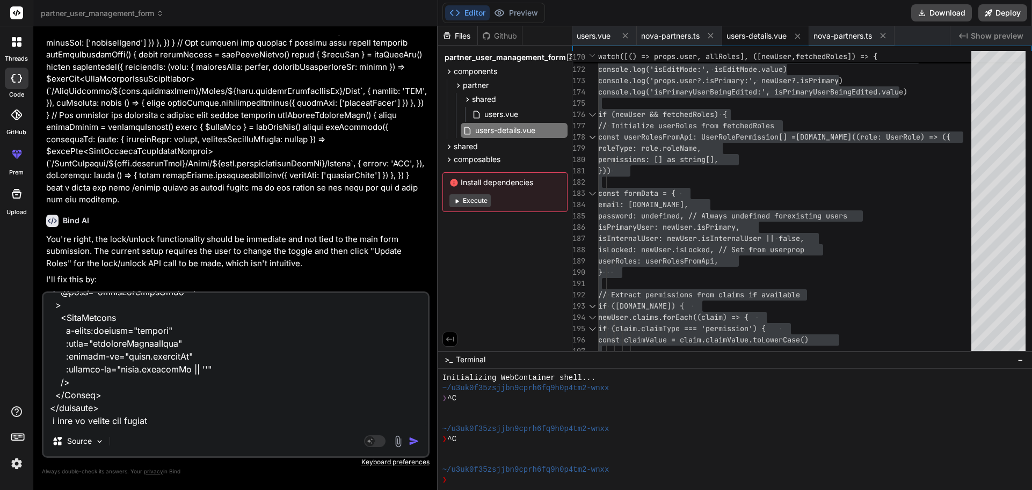
type textarea "given this C:\nova\Osiris.Nova.Internal.UI\composables\queries\nova-partners.ts…"
type textarea "x"
type textarea "given this C:\nova\Osiris.Nova.Internal.UI\composables\queries\nova-partners.ts…"
type textarea "x"
type textarea "given this C:\nova\Osiris.Nova.Internal.UI\composables\queries\nova-partners.ts…"
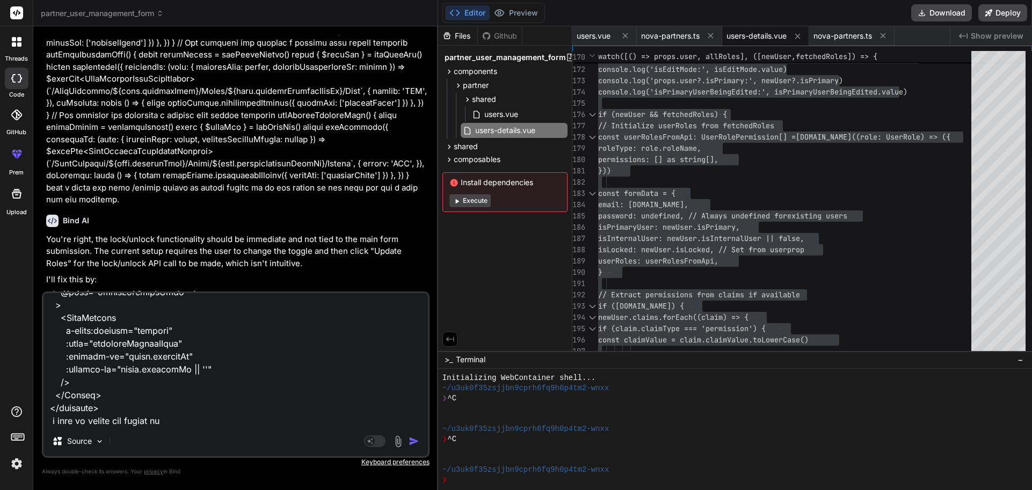
type textarea "x"
type textarea "given this C:\nova\Osiris.Nova.Internal.UI\composables\queries\nova-partners.ts…"
type textarea "x"
type textarea "given this C:\nova\Osiris.Nova.Internal.UI\composables\queries\nova-partners.ts…"
type textarea "x"
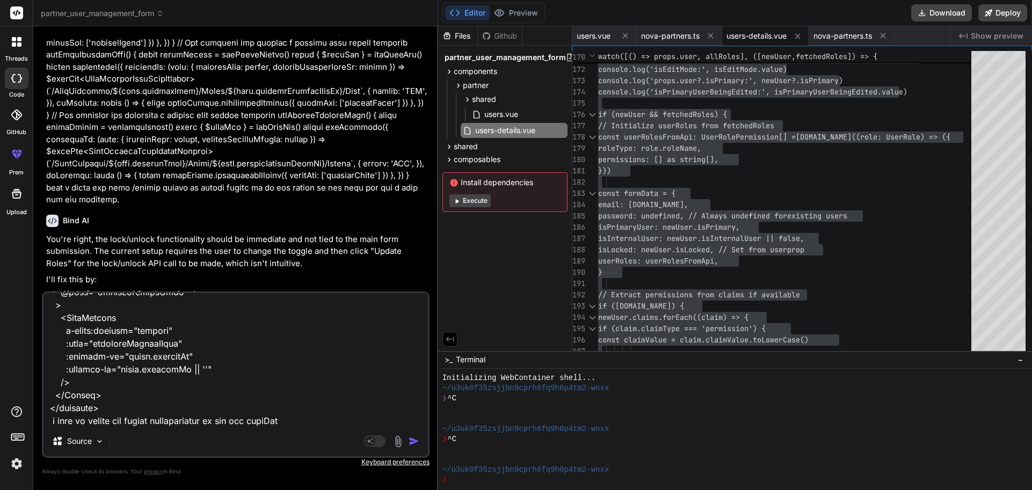
click at [215, 419] on textarea at bounding box center [235, 359] width 384 height 133
click at [317, 421] on textarea at bounding box center [235, 359] width 384 height 133
click at [392, 419] on textarea at bounding box center [235, 359] width 384 height 133
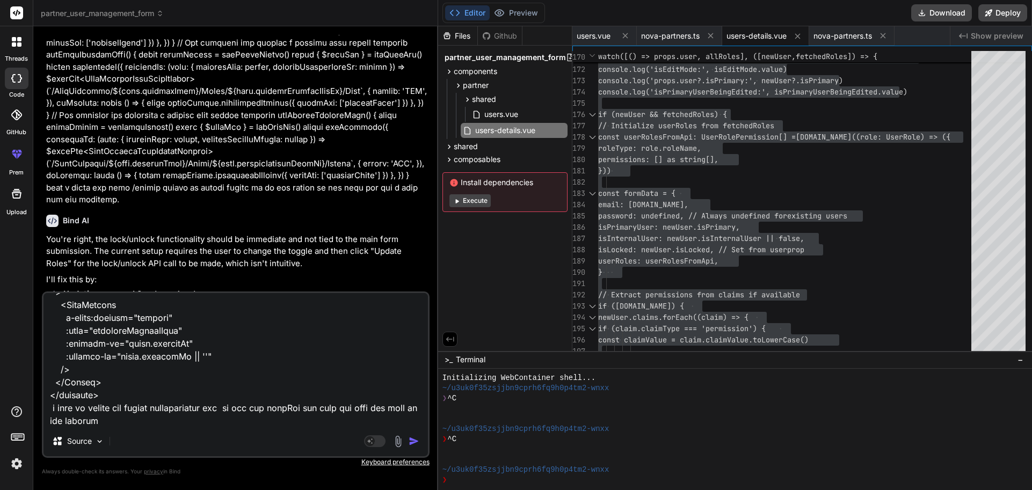
paste textarea "DELETE /api/v1/NovaPartners/{accountGuid}/Users/{partnerPartnerUserId} Deletes …"
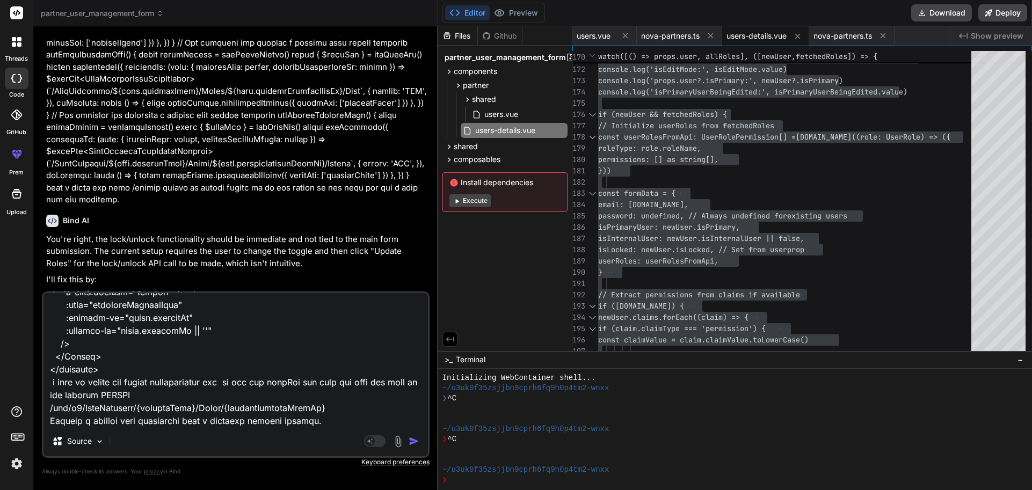
click at [50, 420] on textarea at bounding box center [235, 359] width 384 height 133
click at [331, 419] on textarea at bounding box center [235, 359] width 384 height 133
click at [331, 424] on textarea at bounding box center [235, 359] width 384 height 133
click at [333, 420] on textarea at bounding box center [235, 359] width 384 height 133
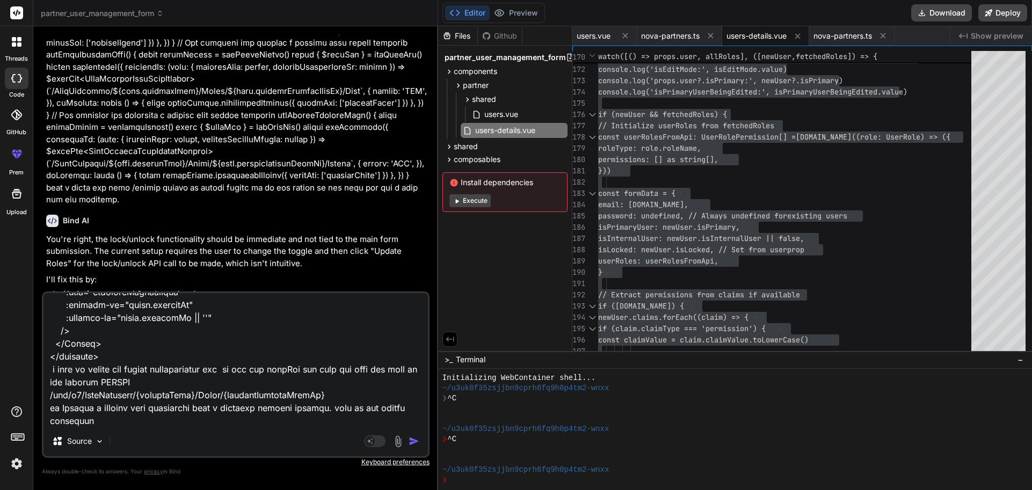
paste textarea "DELETE /api/v1/NovaPartners/{accountGuid}/Users/{partnerPartnerUserId} Deletes …"
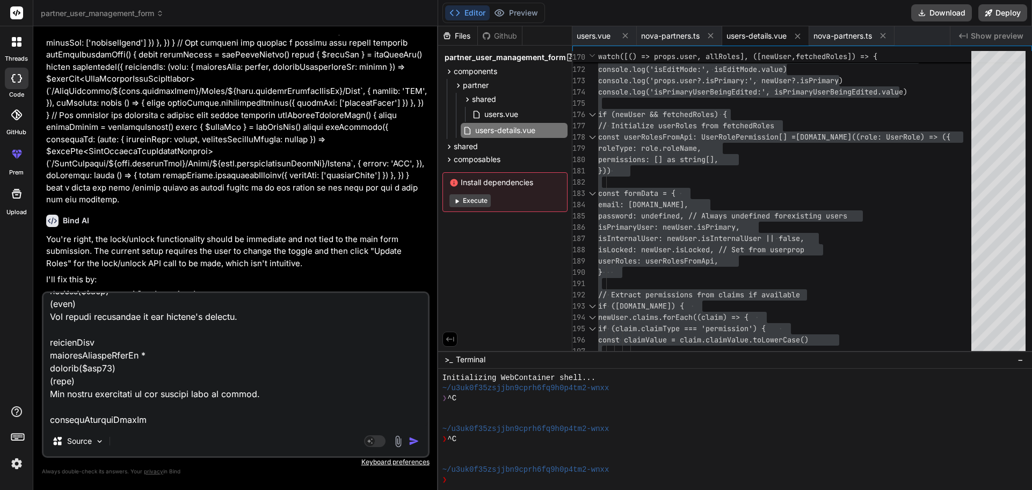
click at [413, 437] on img "button" at bounding box center [413, 441] width 11 height 11
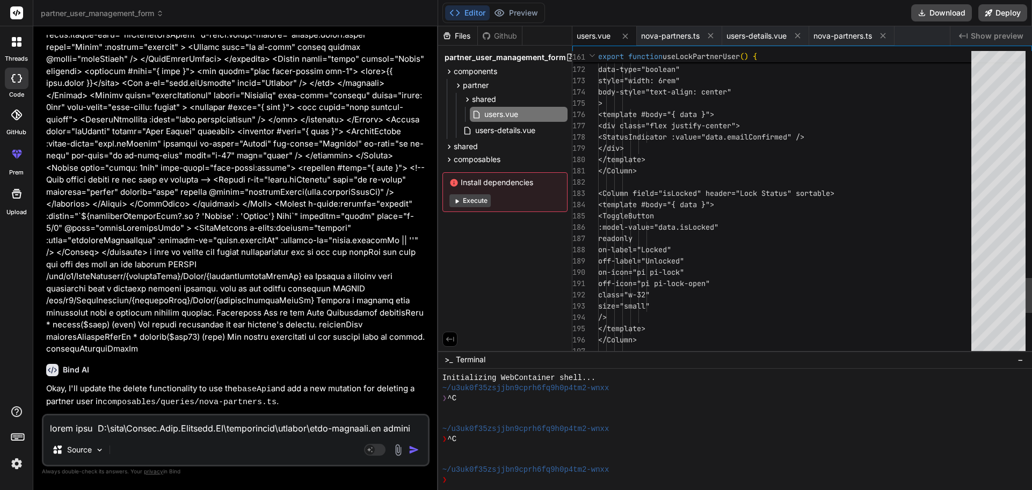
scroll to position [21373, 0]
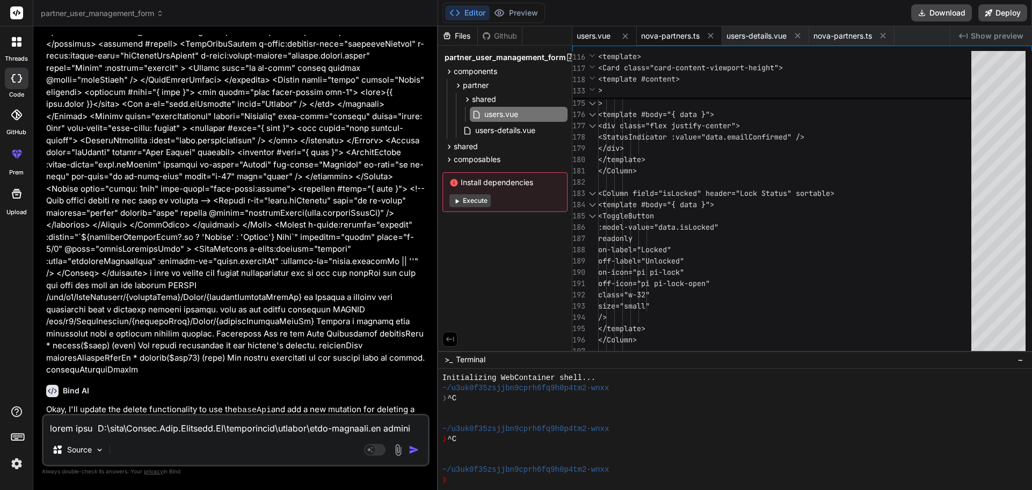
click at [672, 37] on span "nova-partners.ts" at bounding box center [670, 36] width 59 height 11
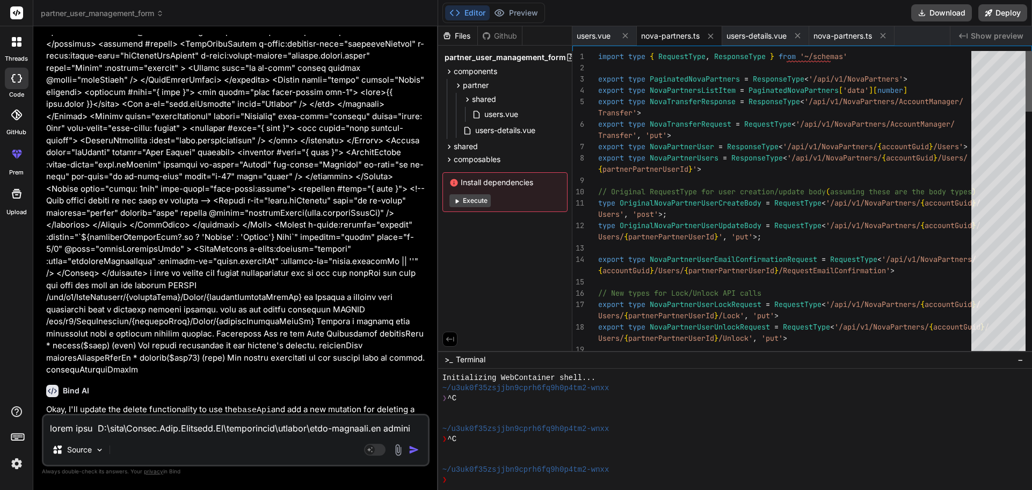
click at [1026, 51] on div at bounding box center [1028, 81] width 6 height 61
click at [753, 38] on span "users-details.vue" at bounding box center [756, 36] width 60 height 11
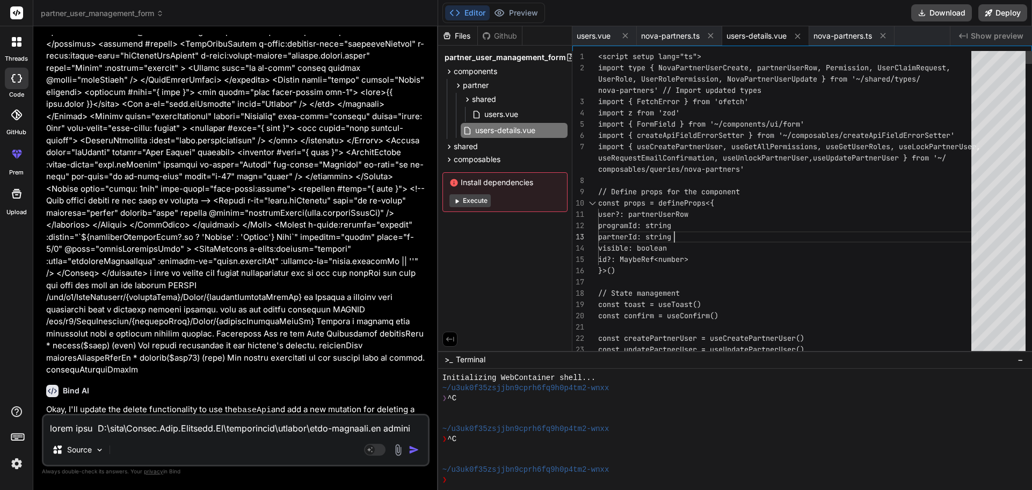
scroll to position [0, 0]
click at [839, 35] on span "nova-partners.ts" at bounding box center [842, 36] width 59 height 11
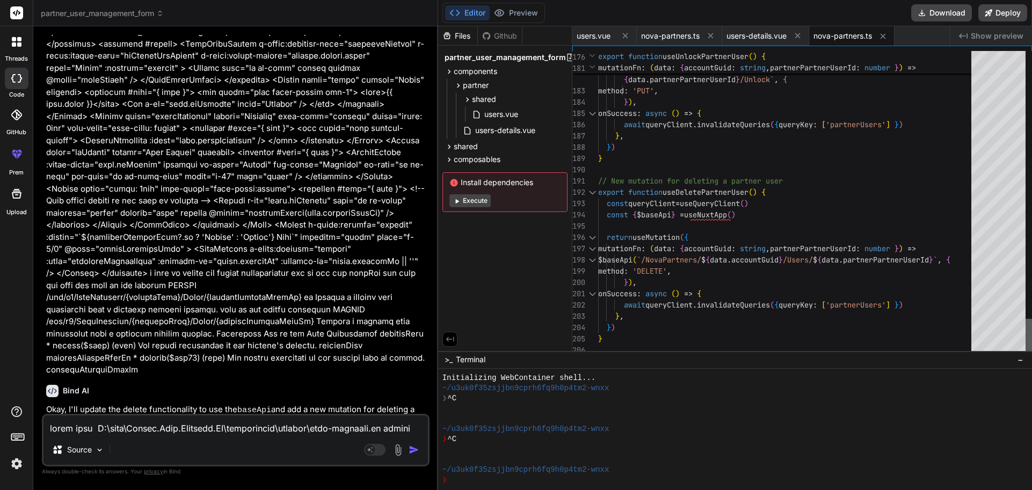
click at [1031, 334] on div at bounding box center [1028, 337] width 6 height 37
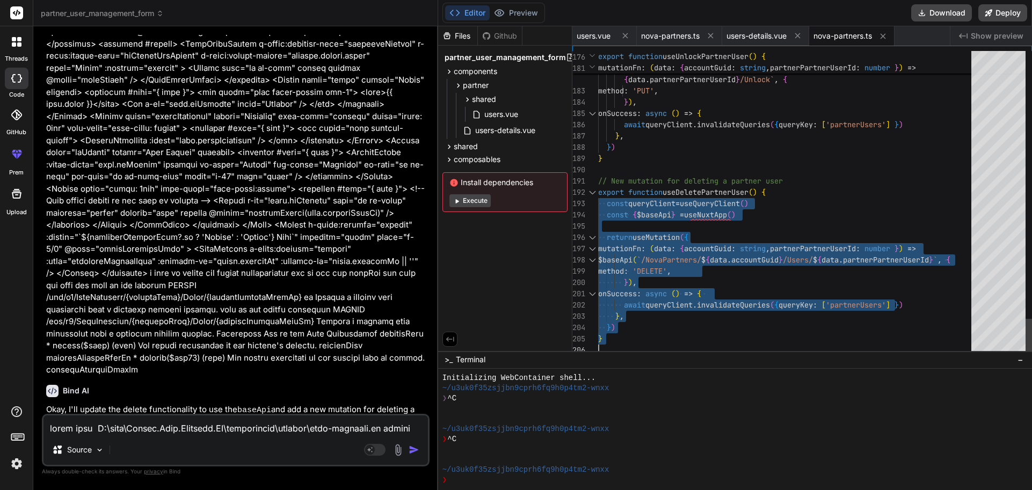
drag, startPoint x: 598, startPoint y: 193, endPoint x: 621, endPoint y: 340, distance: 148.4
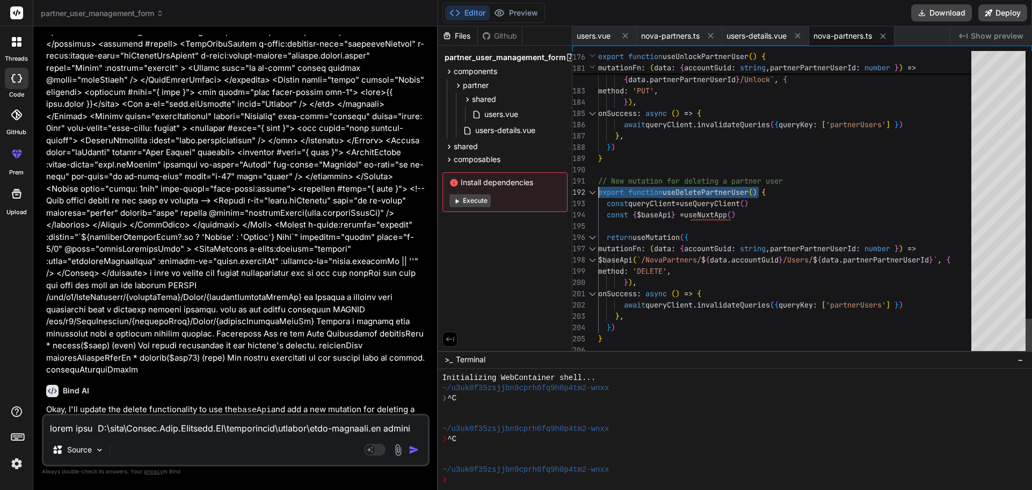
drag, startPoint x: 780, startPoint y: 190, endPoint x: 580, endPoint y: 187, distance: 200.2
drag, startPoint x: 652, startPoint y: 324, endPoint x: 622, endPoint y: 344, distance: 35.6
drag, startPoint x: 605, startPoint y: 340, endPoint x: 597, endPoint y: 317, distance: 25.1
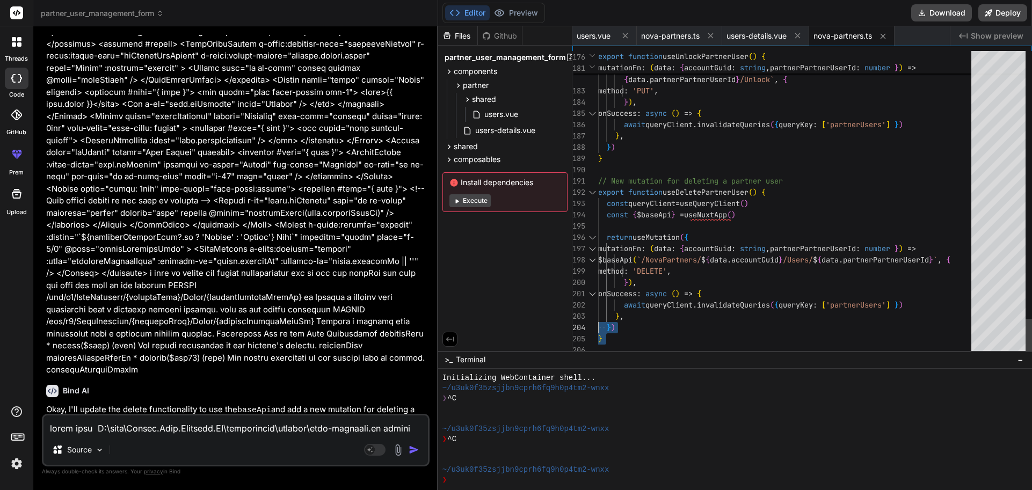
click at [584, 36] on span "users.vue" at bounding box center [594, 36] width 34 height 11
